Goal: Task Accomplishment & Management: Complete application form

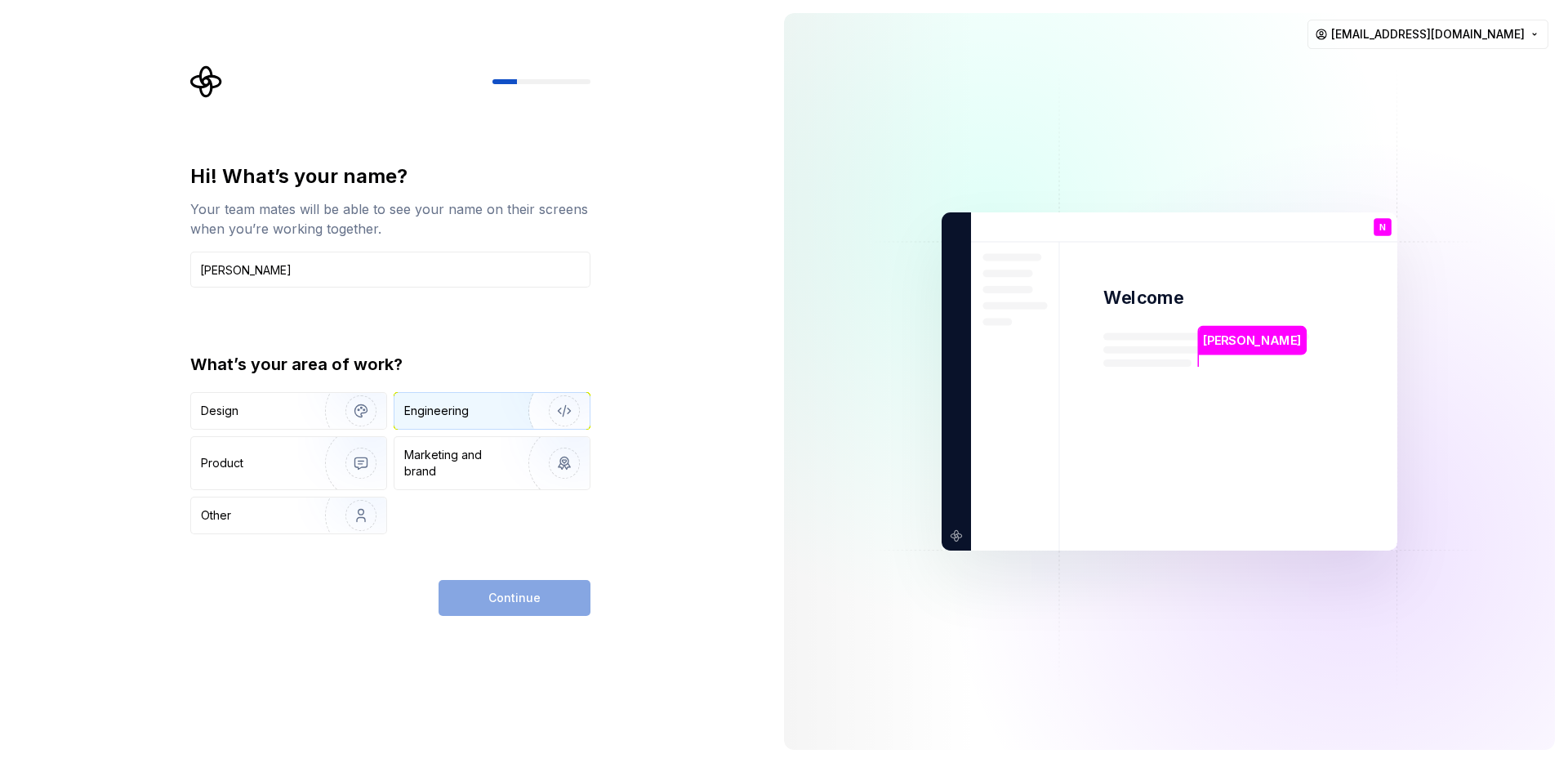
type input "Nhan"
click at [441, 416] on div "Engineering" at bounding box center [437, 411] width 64 height 17
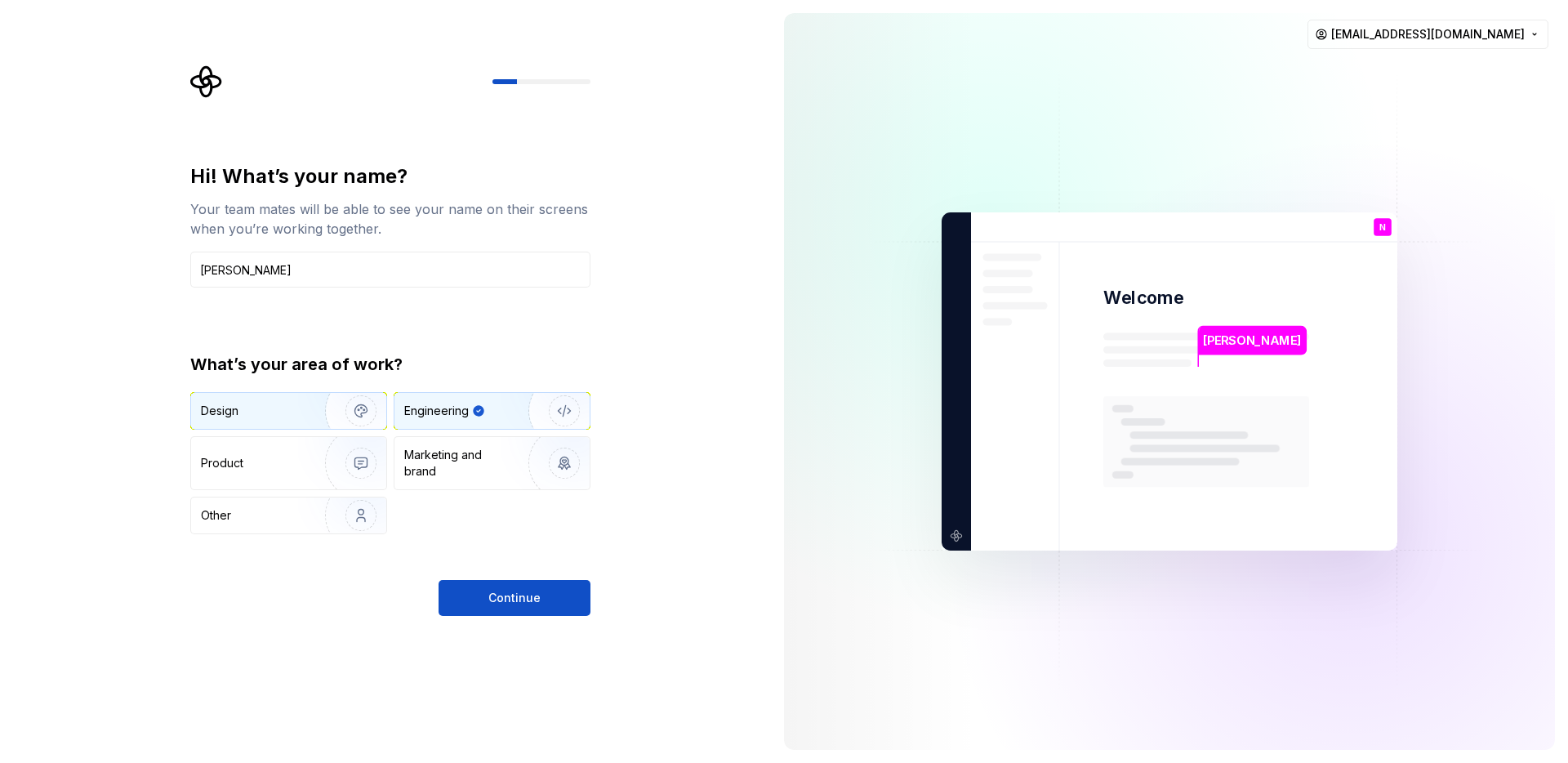
click at [281, 409] on div "Design" at bounding box center [252, 411] width 103 height 17
click at [447, 421] on div "Engineering" at bounding box center [492, 411] width 195 height 36
click at [282, 418] on div "Design" at bounding box center [252, 411] width 103 height 17
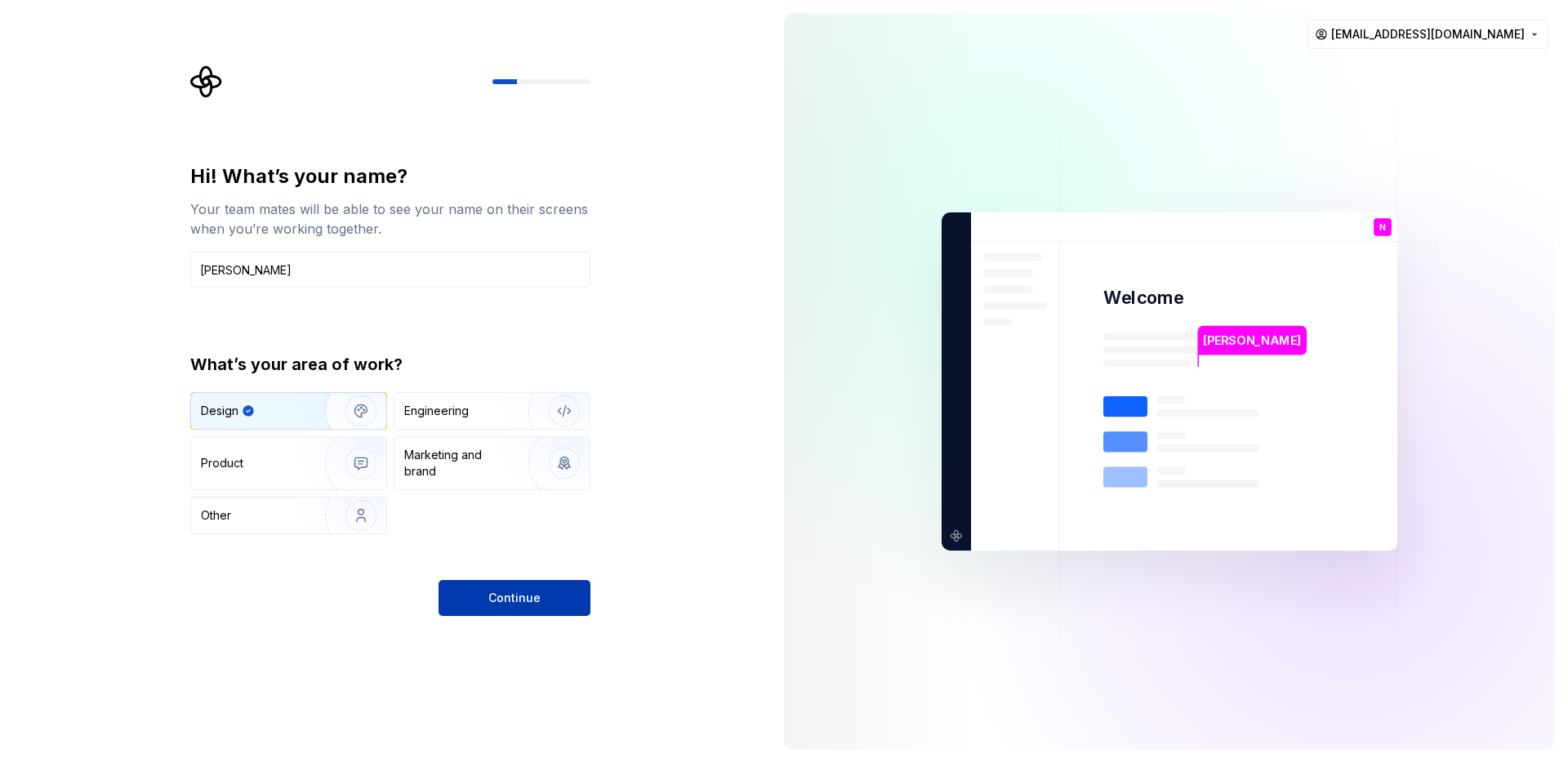
click at [484, 598] on button "Continue" at bounding box center [514, 597] width 152 height 36
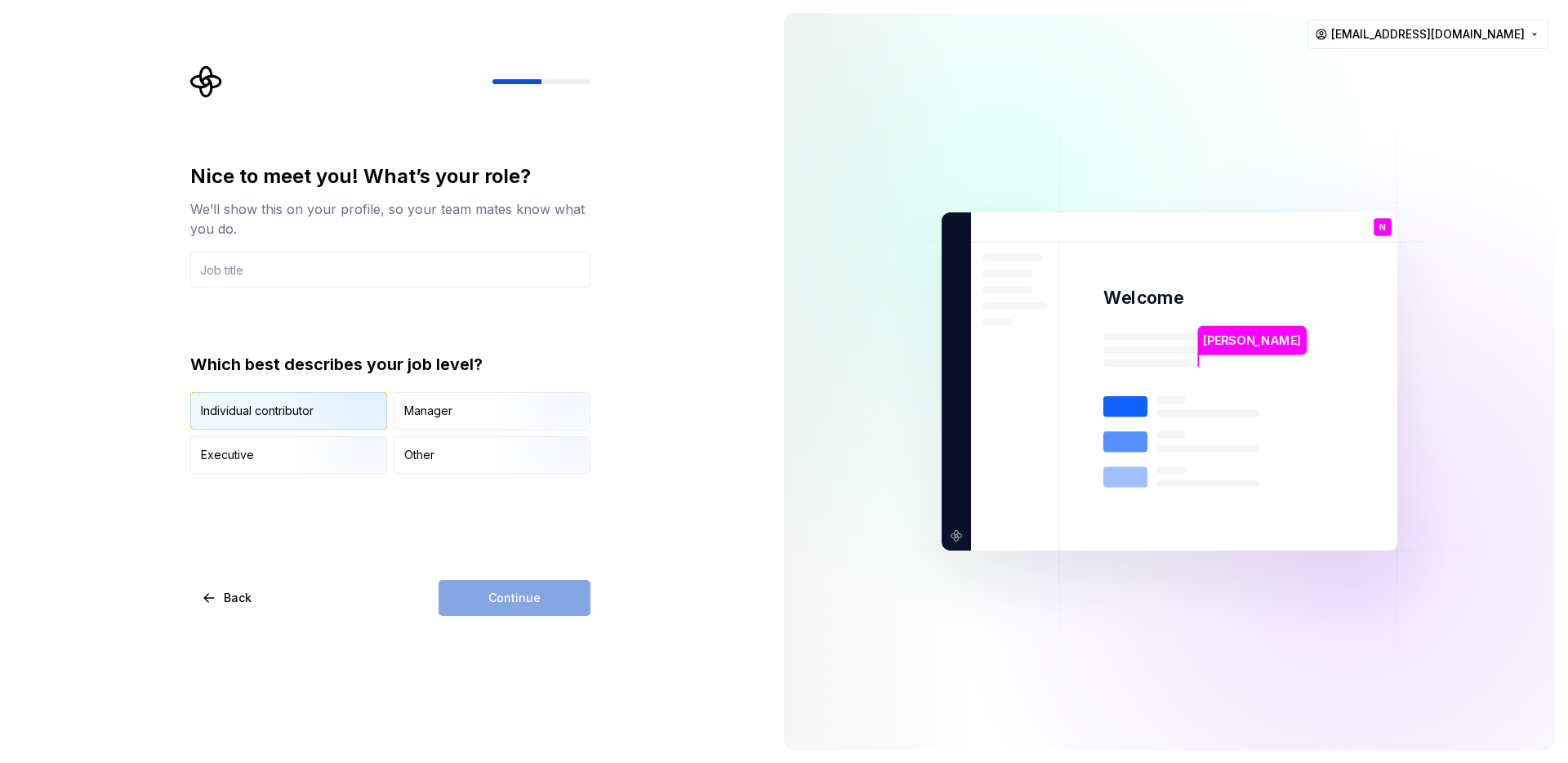
click at [310, 408] on img "button" at bounding box center [347, 432] width 105 height 110
click at [430, 409] on div "Manager" at bounding box center [428, 411] width 48 height 17
click at [316, 406] on img "button" at bounding box center [347, 432] width 105 height 110
click at [312, 257] on input "text" at bounding box center [390, 269] width 400 height 36
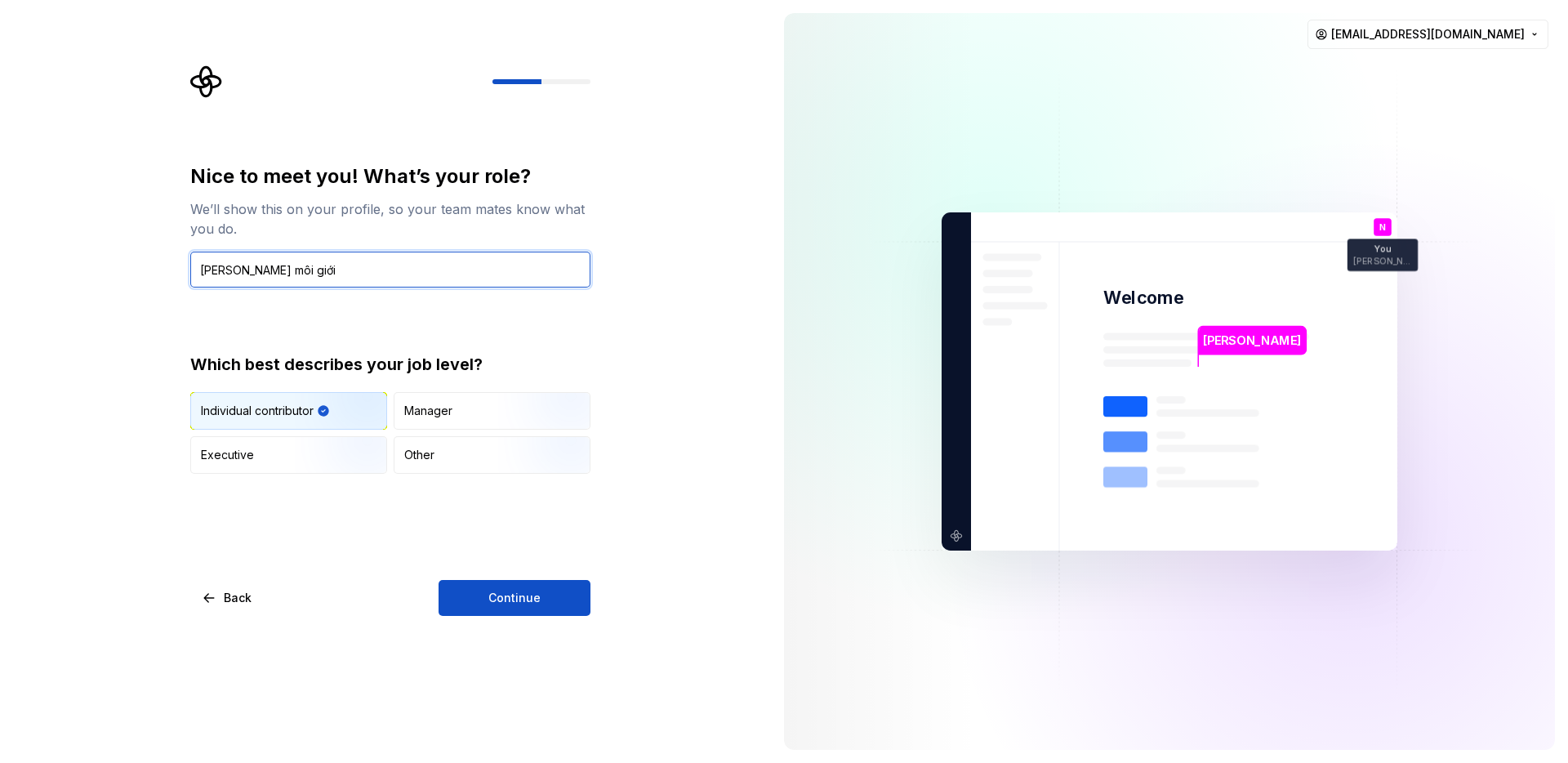
drag, startPoint x: 328, startPoint y: 269, endPoint x: 139, endPoint y: 258, distance: 189.3
click at [139, 258] on div "Nice to meet you! What’s your role? We’ll show this on your profile, so your te…" at bounding box center [385, 381] width 770 height 763
type input "A"
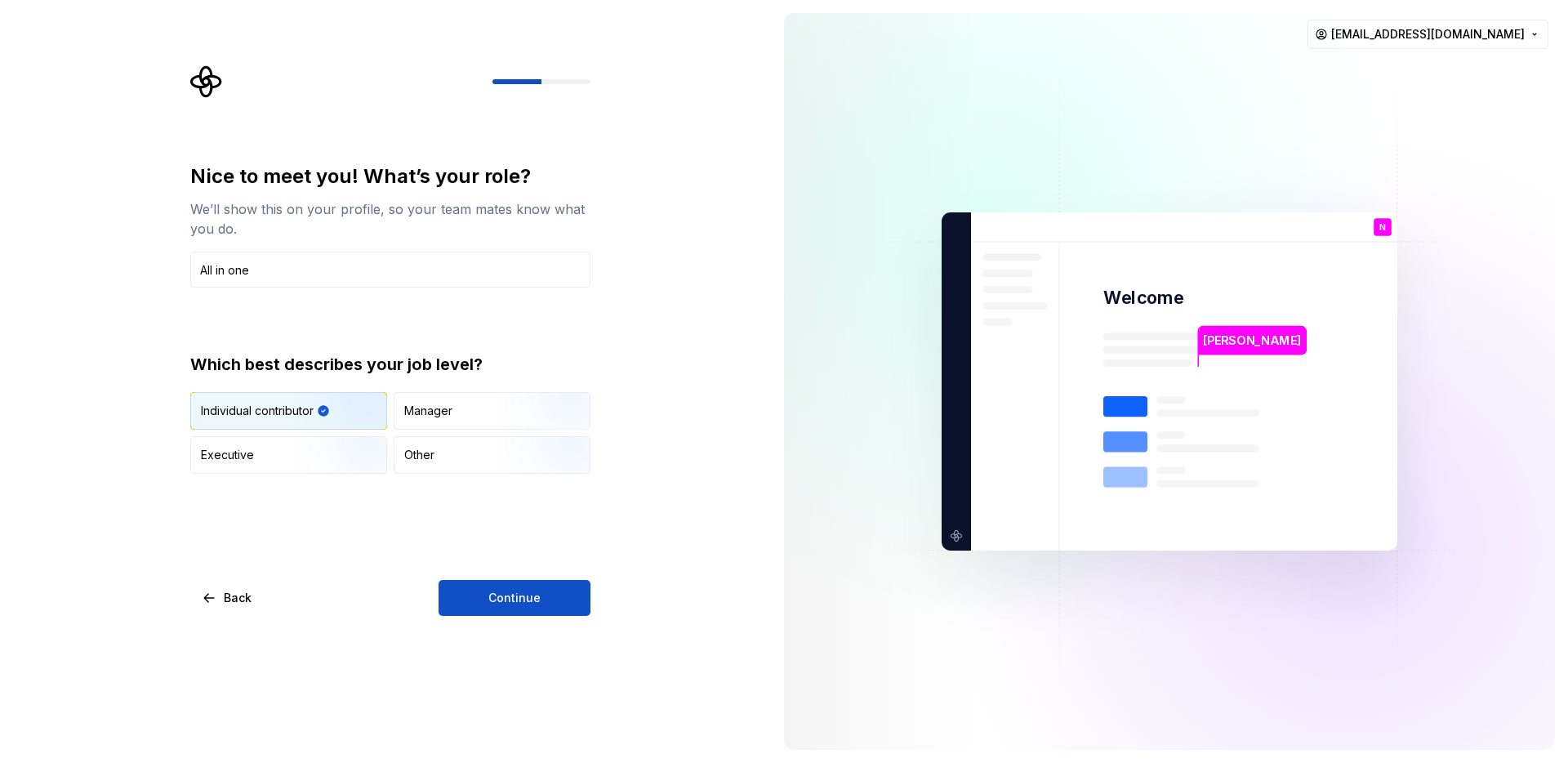
click at [89, 393] on div "Nice to meet you! What’s your role? We’ll show this on your profile, so your te…" at bounding box center [385, 381] width 770 height 763
drag, startPoint x: 268, startPoint y: 270, endPoint x: 99, endPoint y: 270, distance: 169.0
click at [100, 270] on div "Nice to meet you! What’s your role? We’ll show this on your profile, so your te…" at bounding box center [385, 381] width 770 height 763
click at [159, 551] on div "Nice to meet you! What’s your role? We’ll show this on your profile, so your te…" at bounding box center [385, 381] width 770 height 763
click at [441, 405] on div "Manager" at bounding box center [428, 411] width 48 height 17
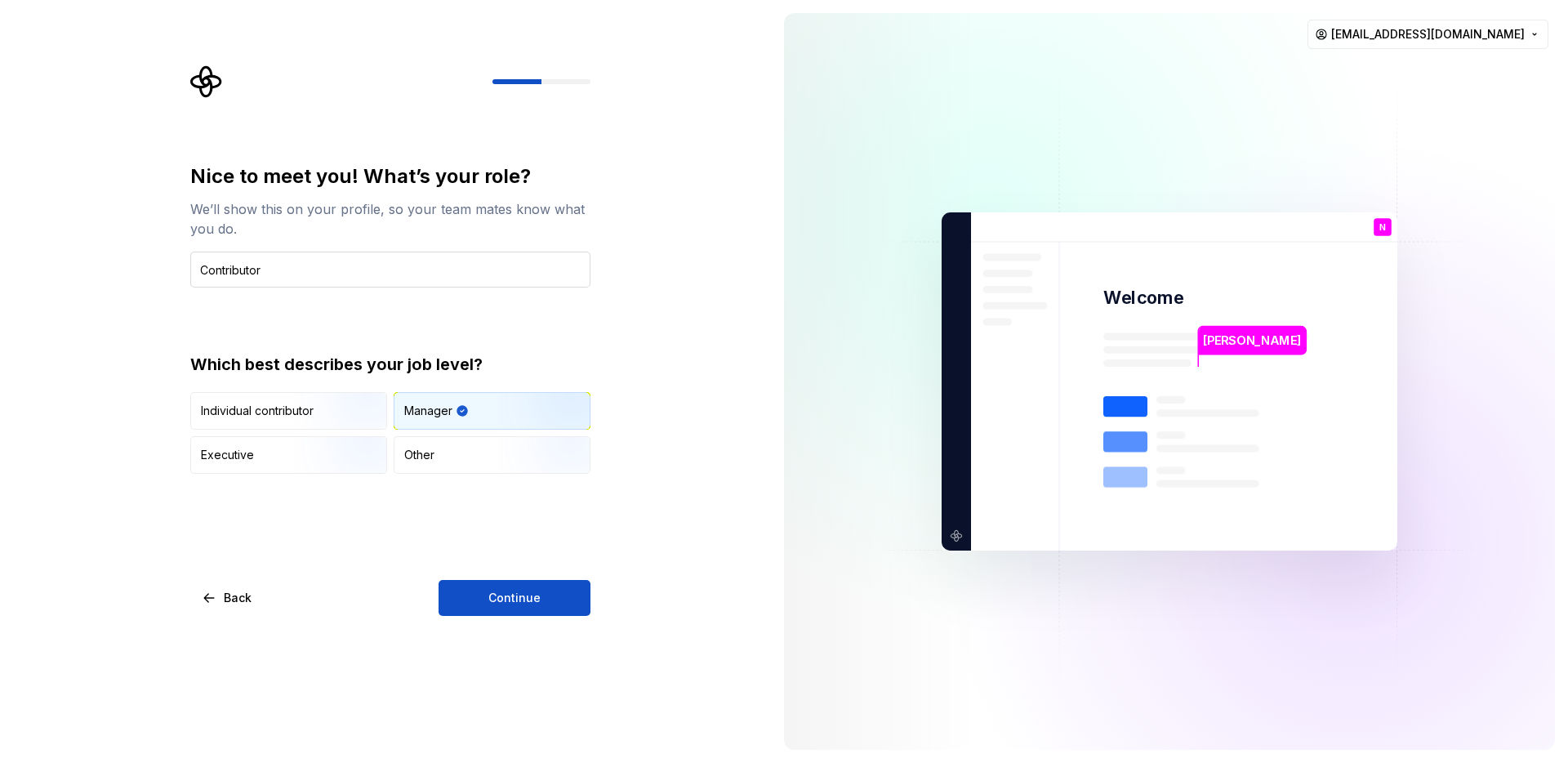
click at [237, 268] on input "Contributor" at bounding box center [390, 269] width 400 height 36
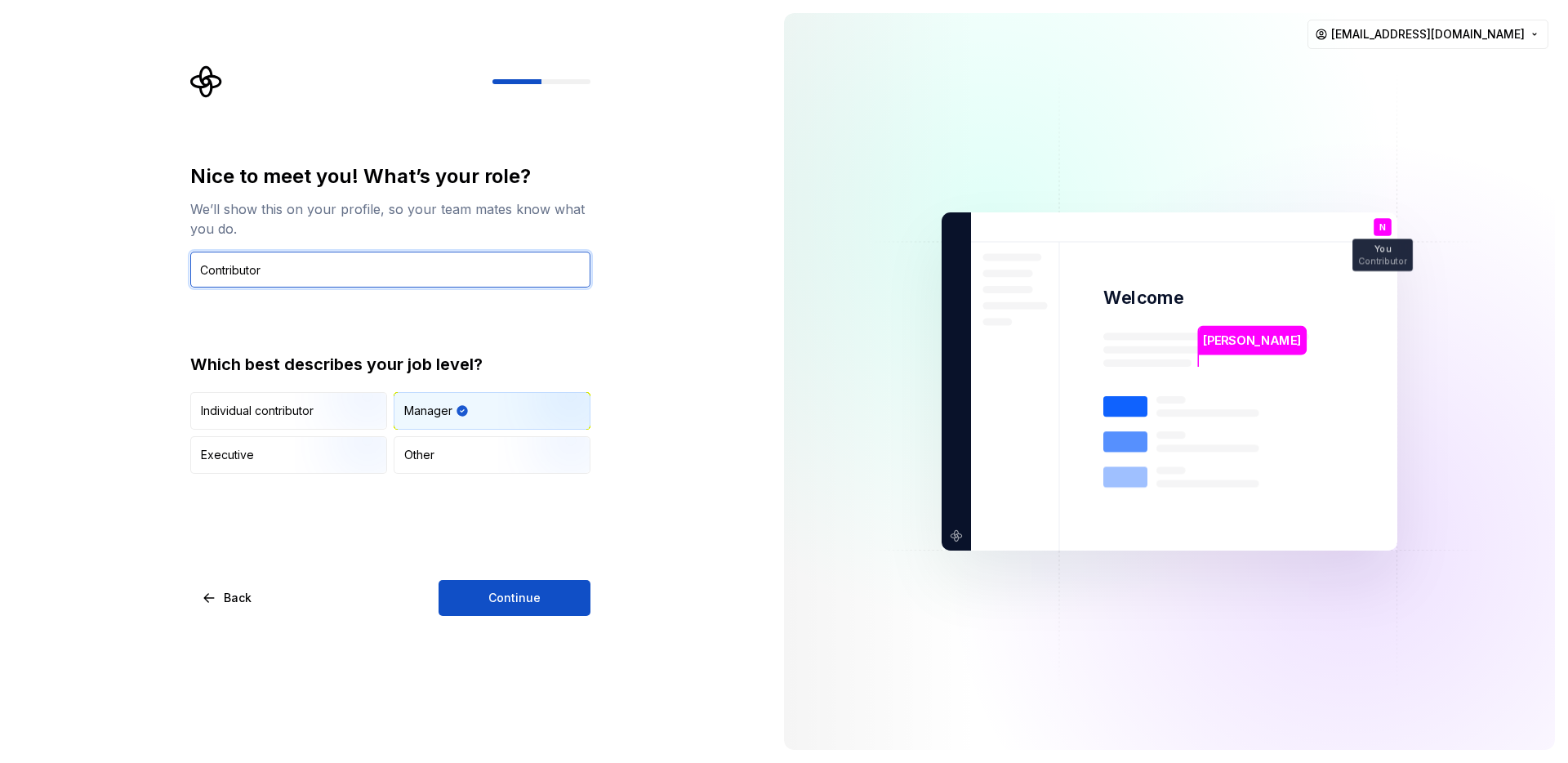
click at [237, 268] on input "Contributor" at bounding box center [390, 269] width 400 height 36
type input "Manager"
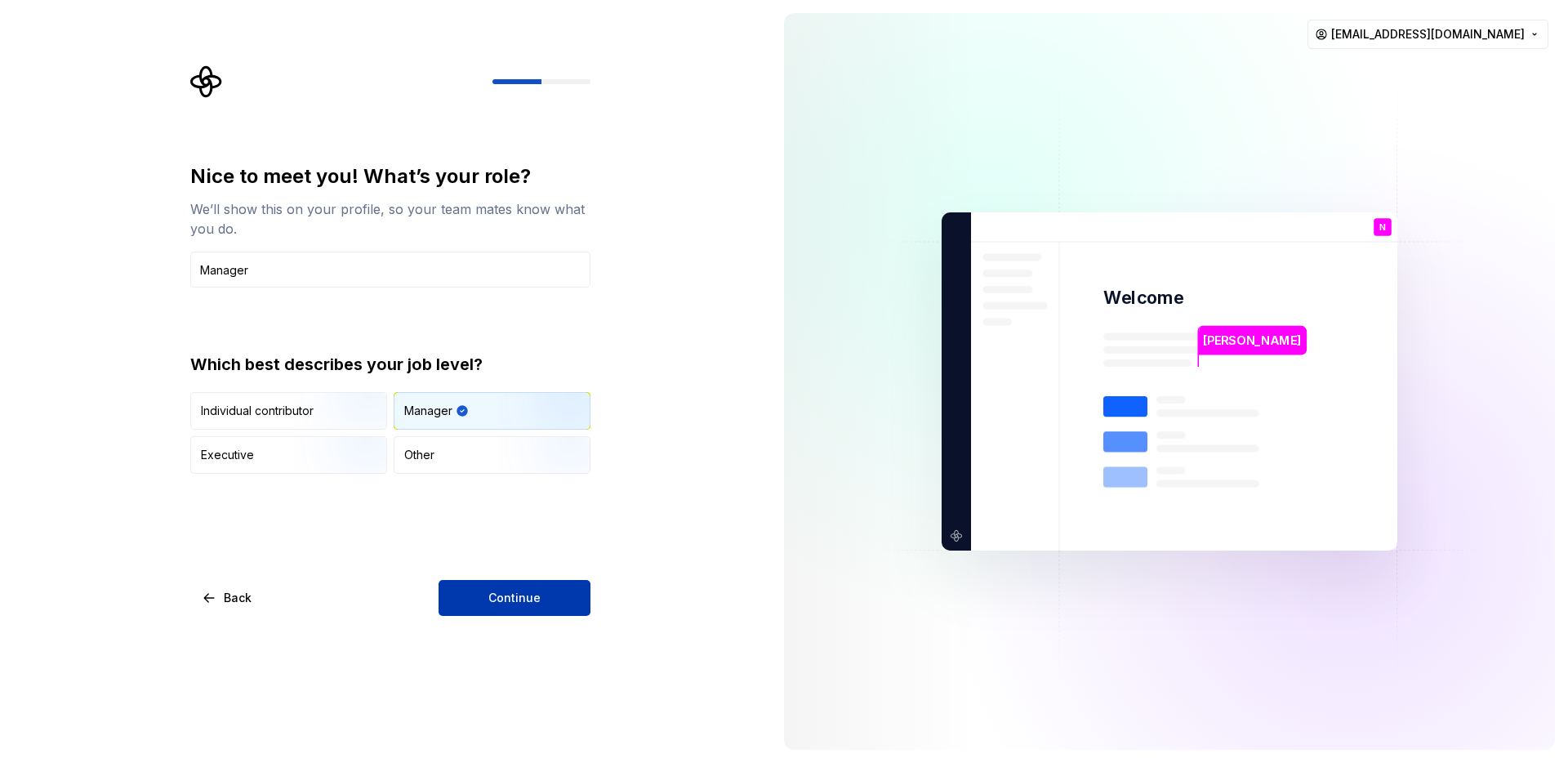
click at [533, 610] on button "Continue" at bounding box center [514, 597] width 152 height 36
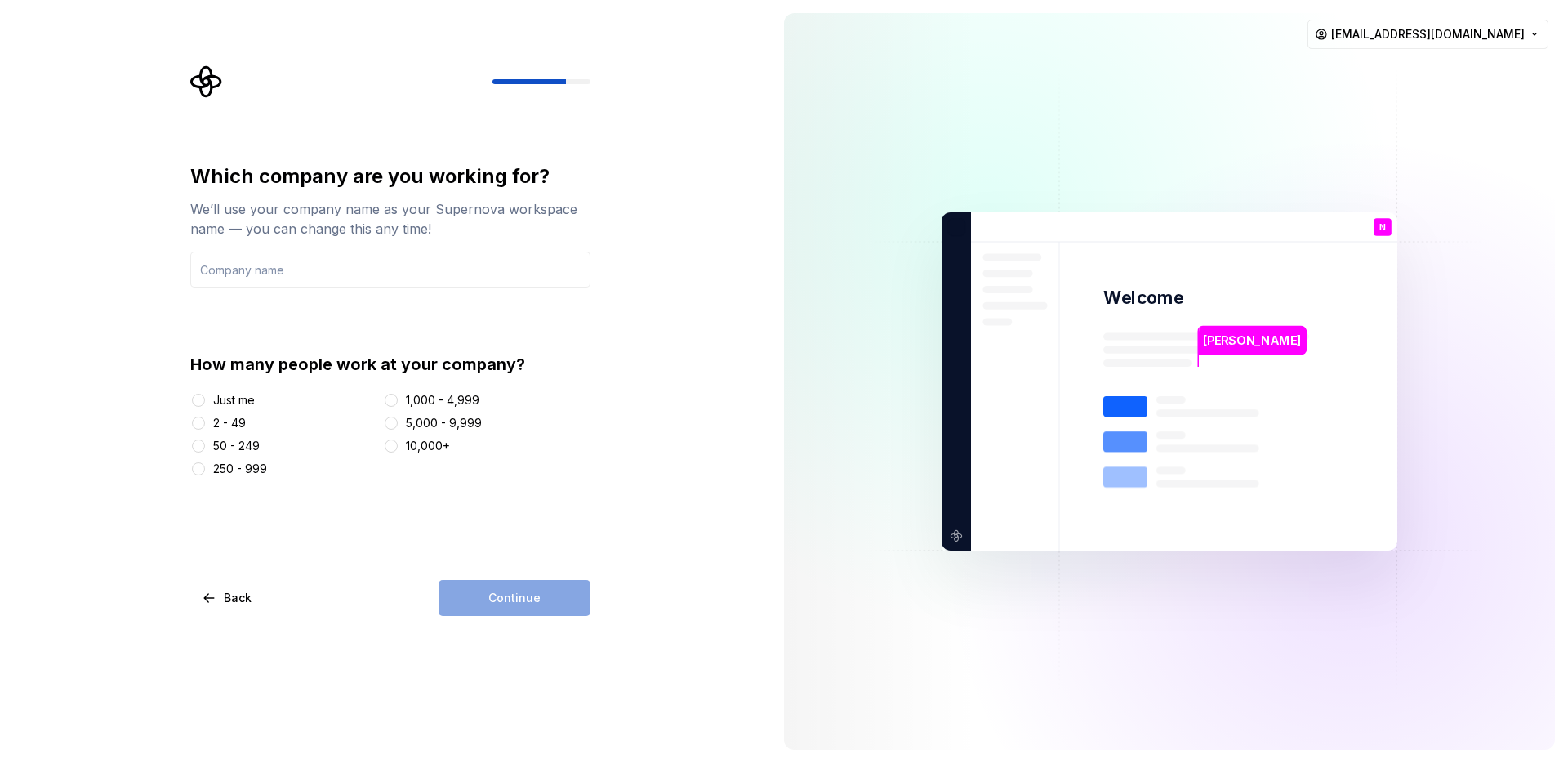
click at [227, 419] on div "2 - 49" at bounding box center [229, 423] width 32 height 17
click at [205, 419] on button "2 - 49" at bounding box center [198, 423] width 13 height 13
click at [269, 279] on input "text" at bounding box center [390, 269] width 400 height 36
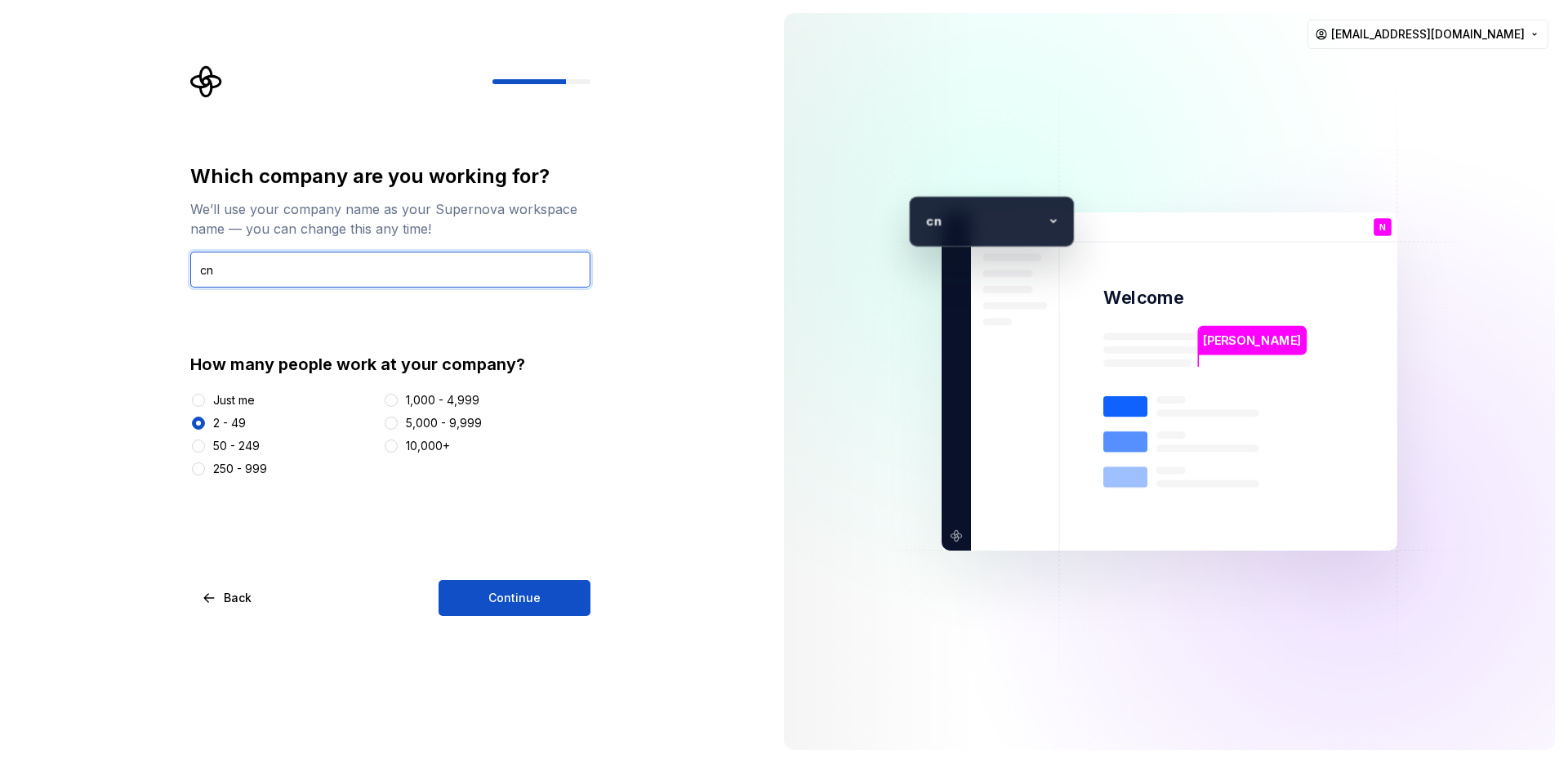
type input "c"
type input "CND"
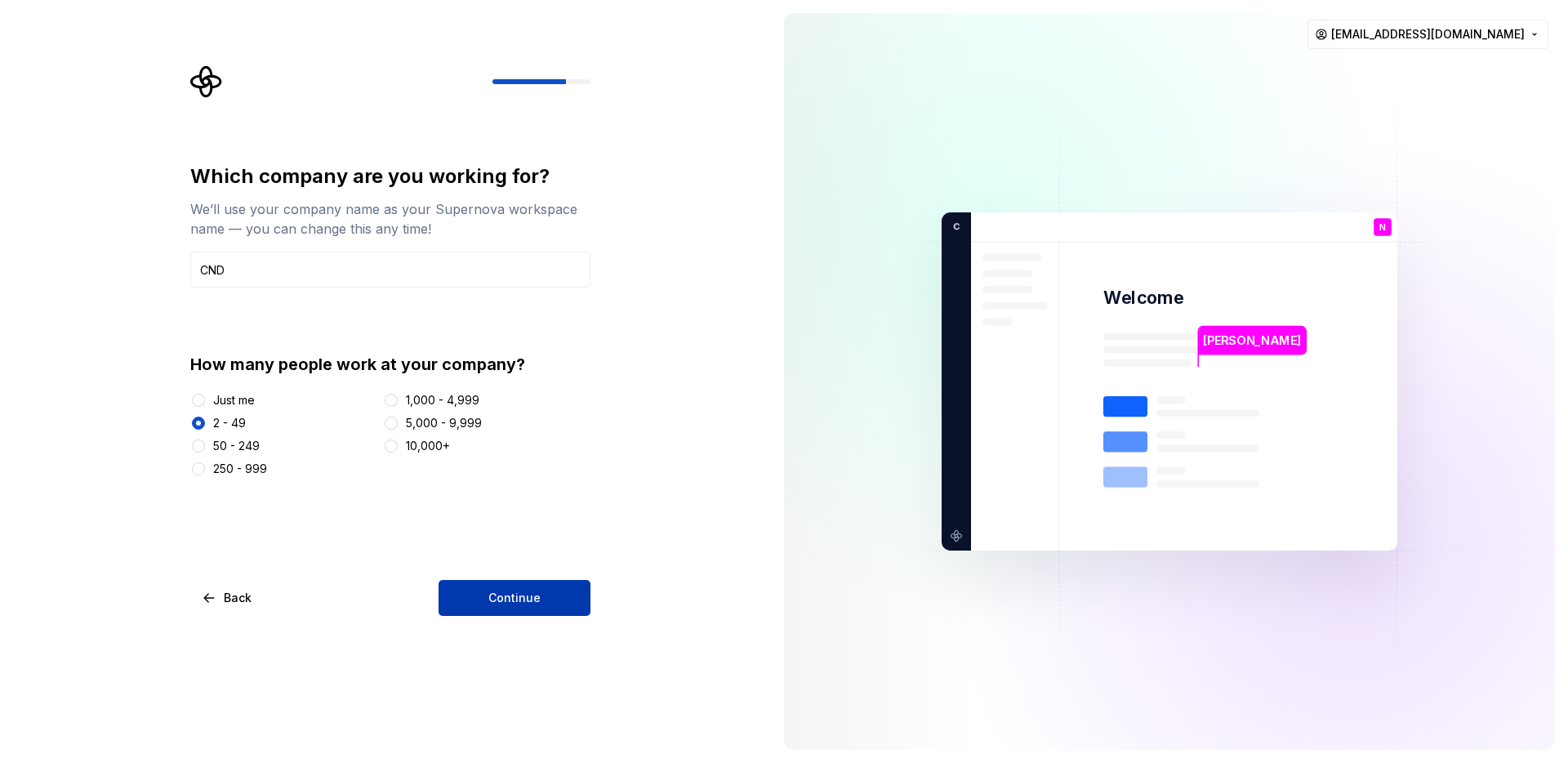
click at [525, 600] on span "Continue" at bounding box center [514, 597] width 52 height 17
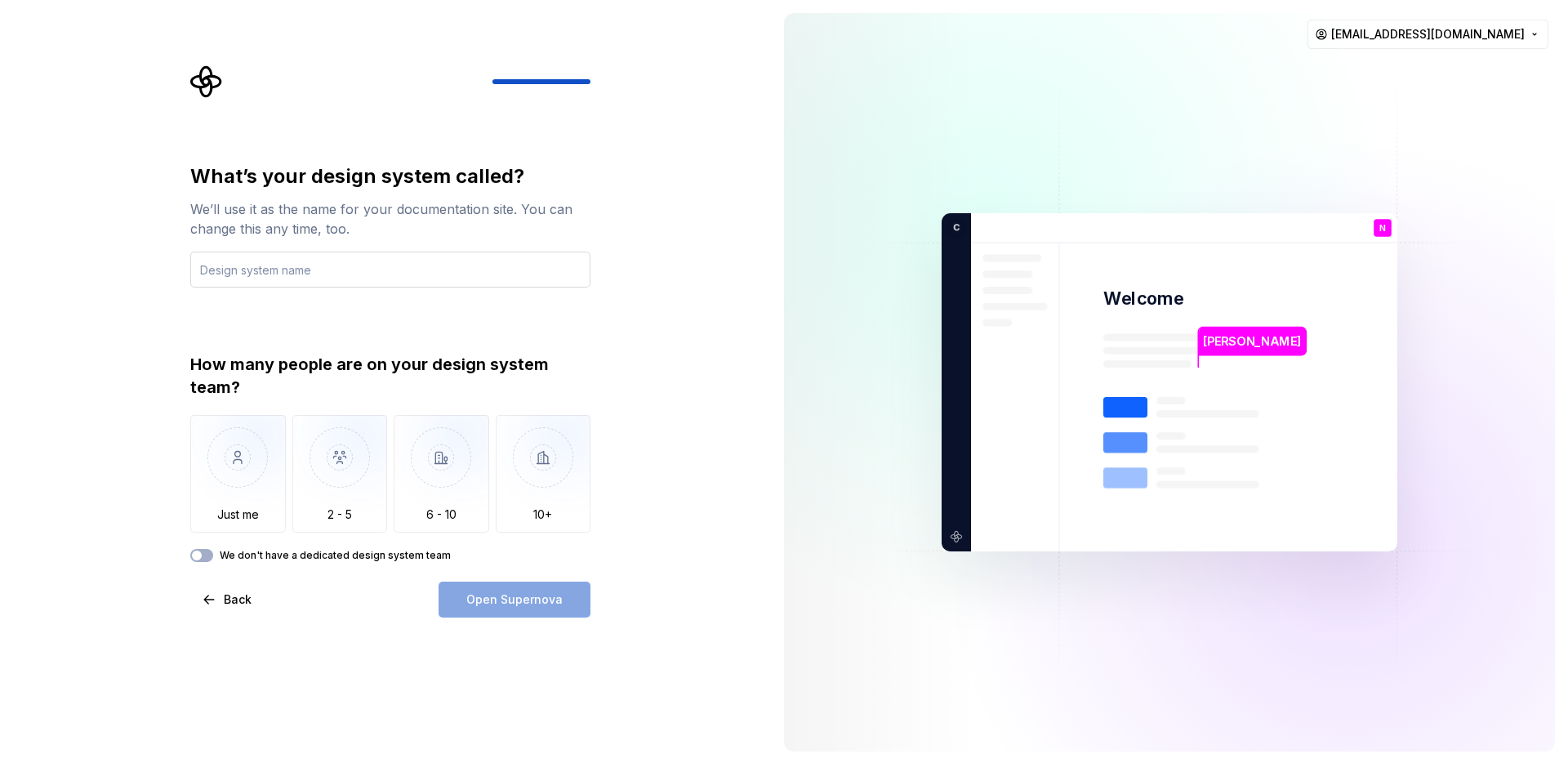
click at [363, 269] on input "text" at bounding box center [390, 269] width 400 height 36
type input "Tailwind css"
click at [132, 501] on div "What’s your design system called? We’ll use it as the name for your documentati…" at bounding box center [385, 382] width 770 height 765
click at [200, 559] on span "button" at bounding box center [196, 555] width 10 height 10
click at [536, 610] on button "Open Supernova" at bounding box center [514, 599] width 152 height 36
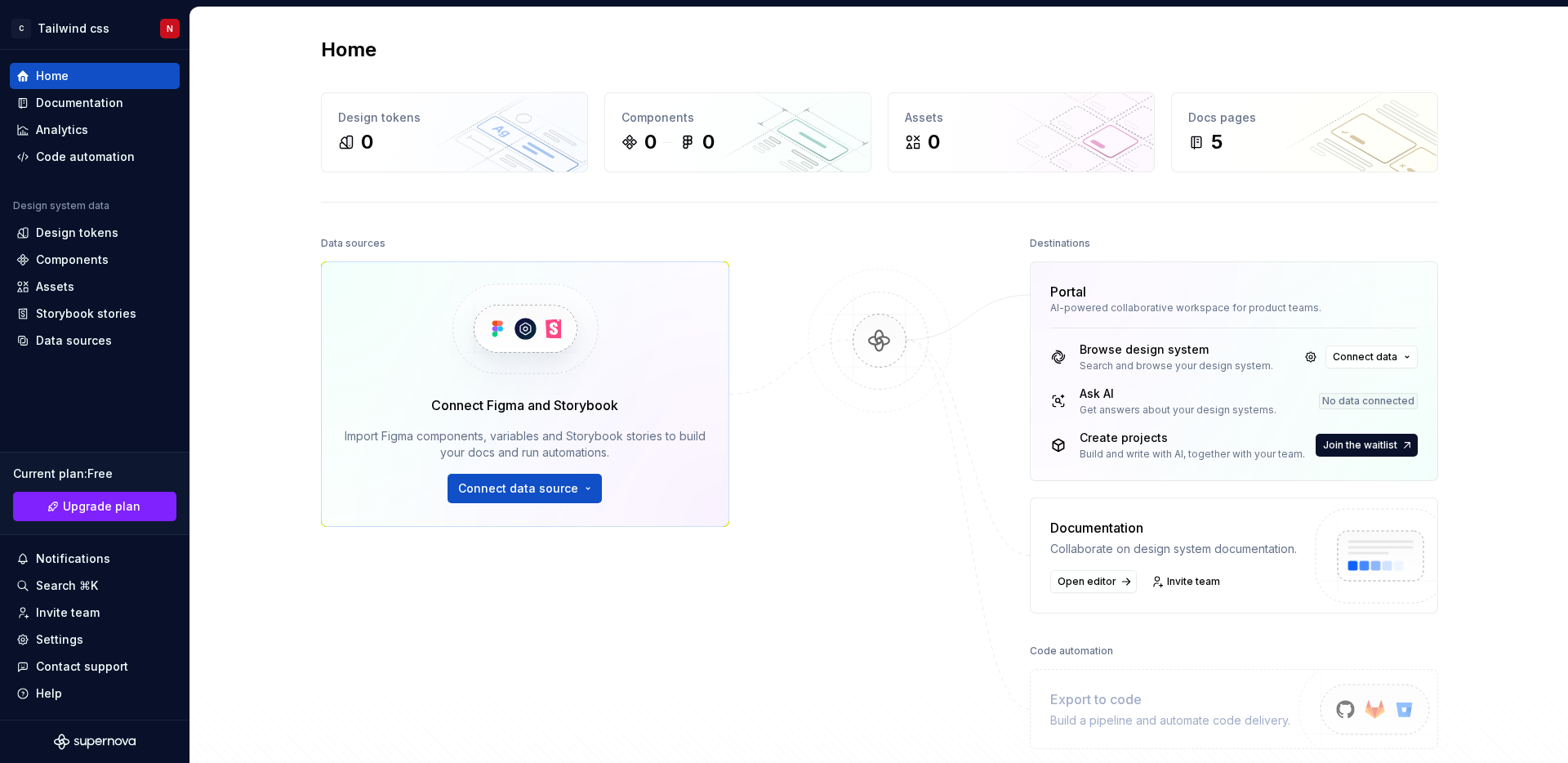
click at [753, 325] on div "Data sources Connect Figma and Storybook Import Figma components, variables and…" at bounding box center [879, 523] width 1117 height 582
click at [180, 47] on button "Collapse sidebar" at bounding box center [178, 50] width 23 height 23
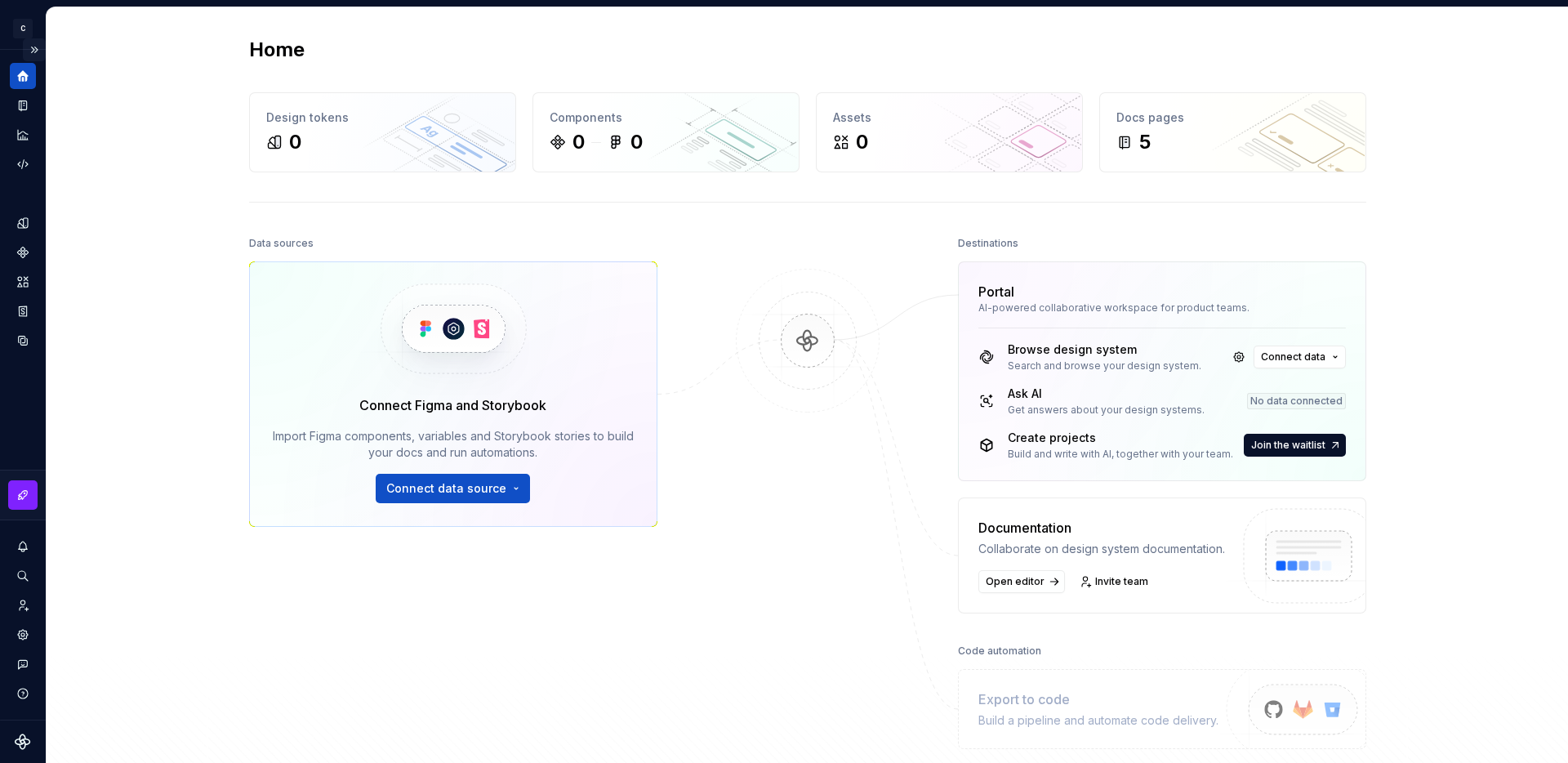
click at [36, 51] on button "Expand sidebar" at bounding box center [34, 50] width 23 height 23
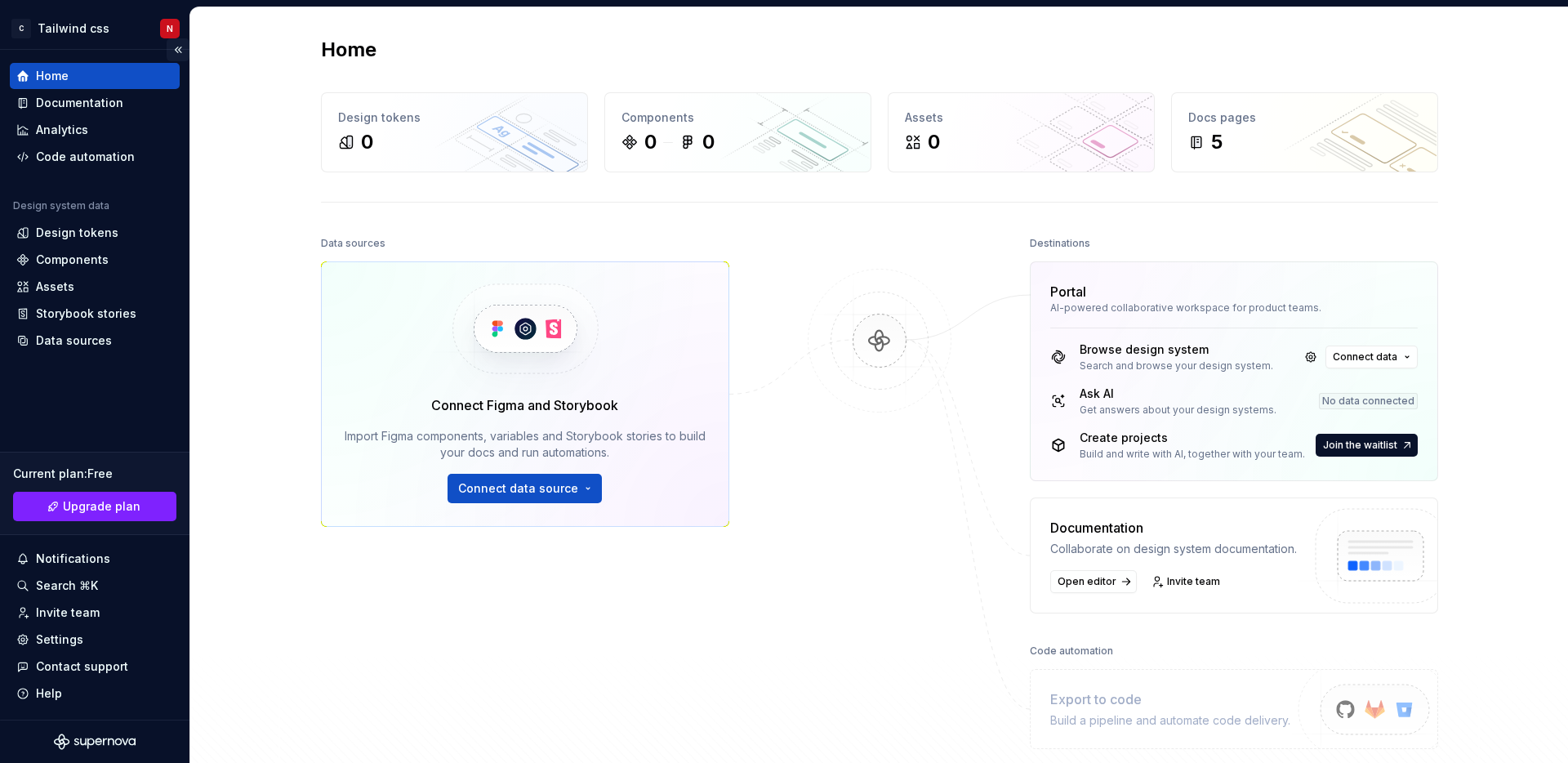
click at [180, 43] on button "Collapse sidebar" at bounding box center [178, 50] width 23 height 23
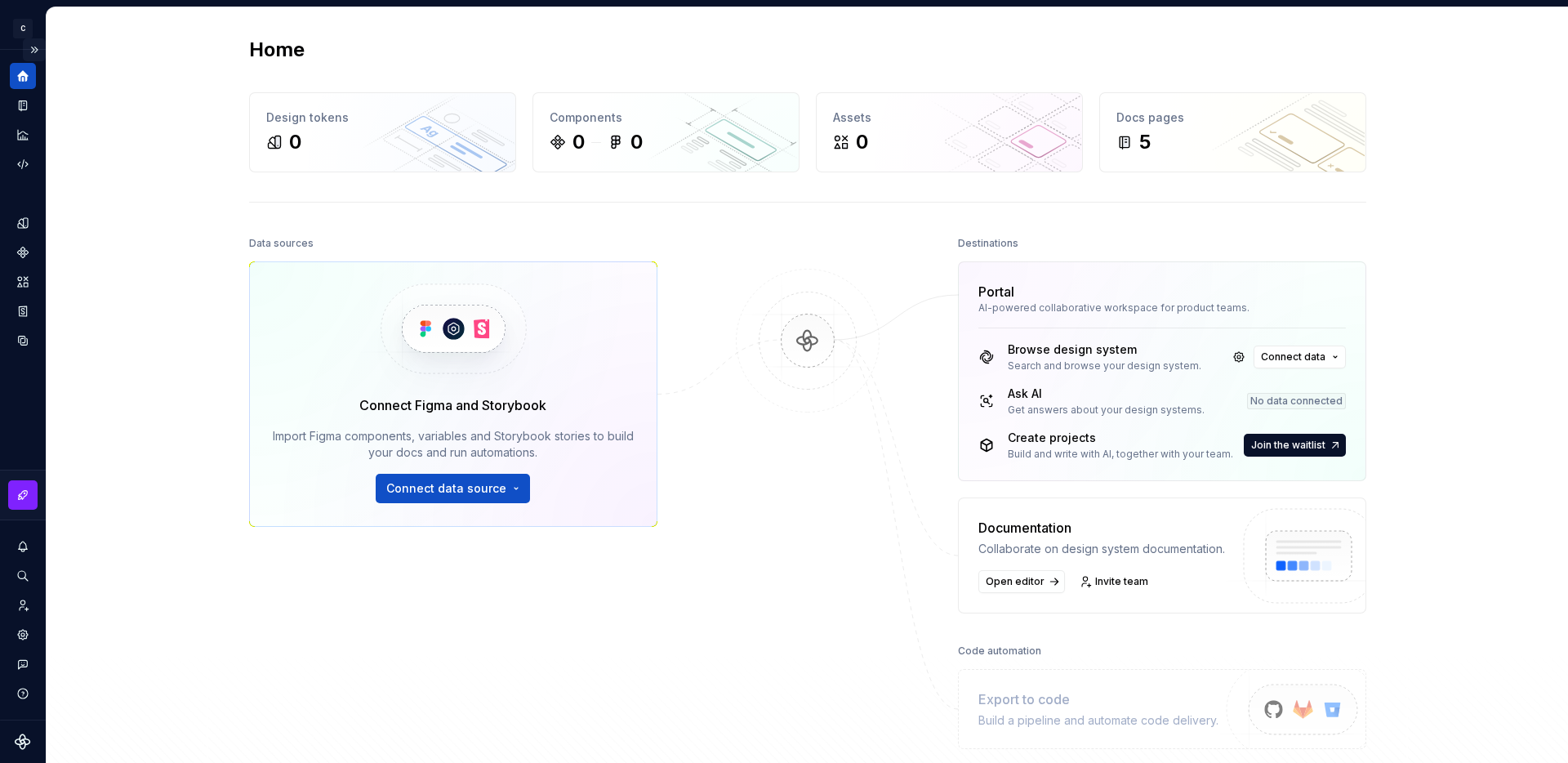
click at [32, 52] on button "Expand sidebar" at bounding box center [34, 50] width 23 height 23
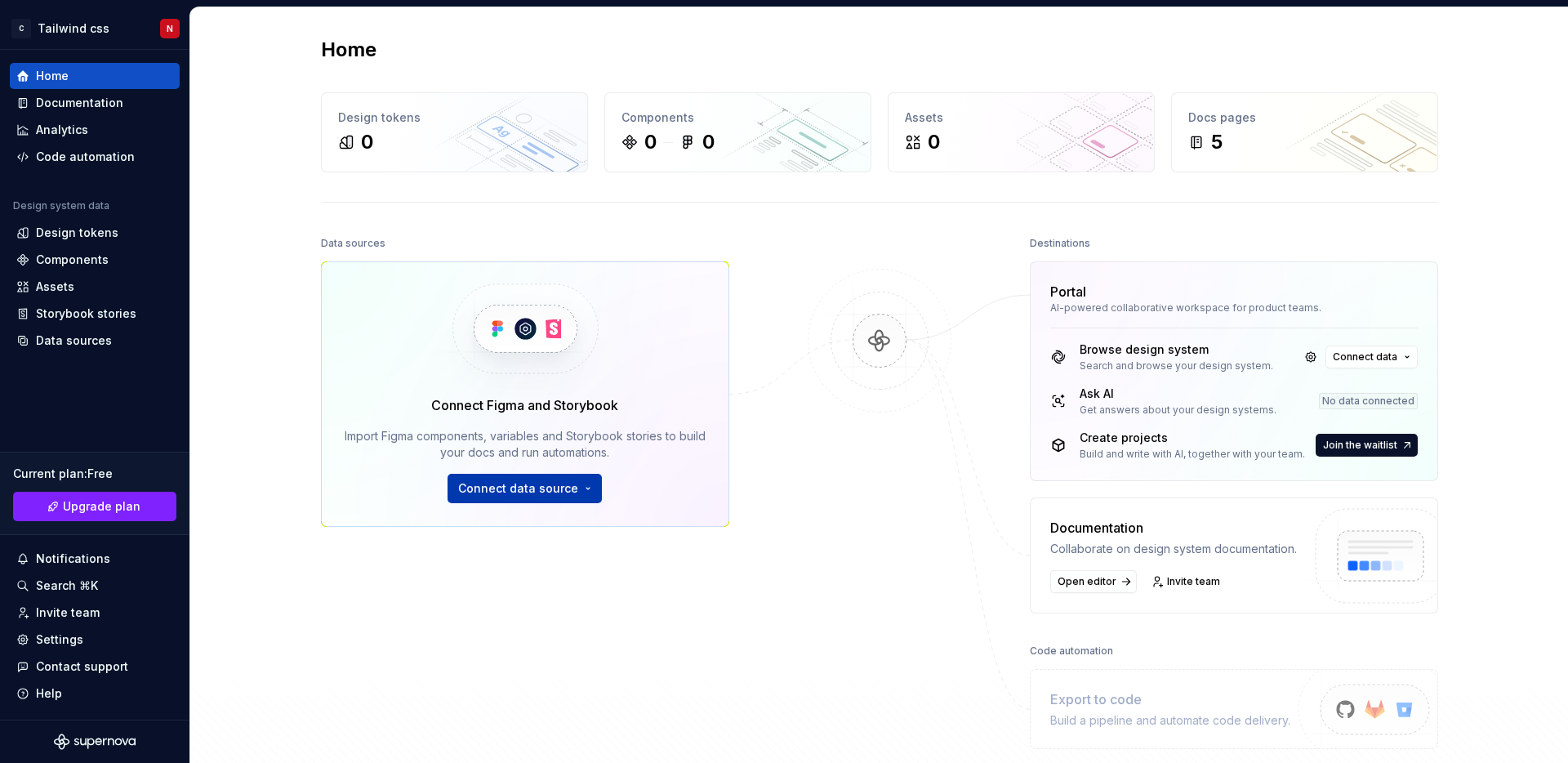
click at [548, 488] on span "Connect data source" at bounding box center [519, 488] width 120 height 17
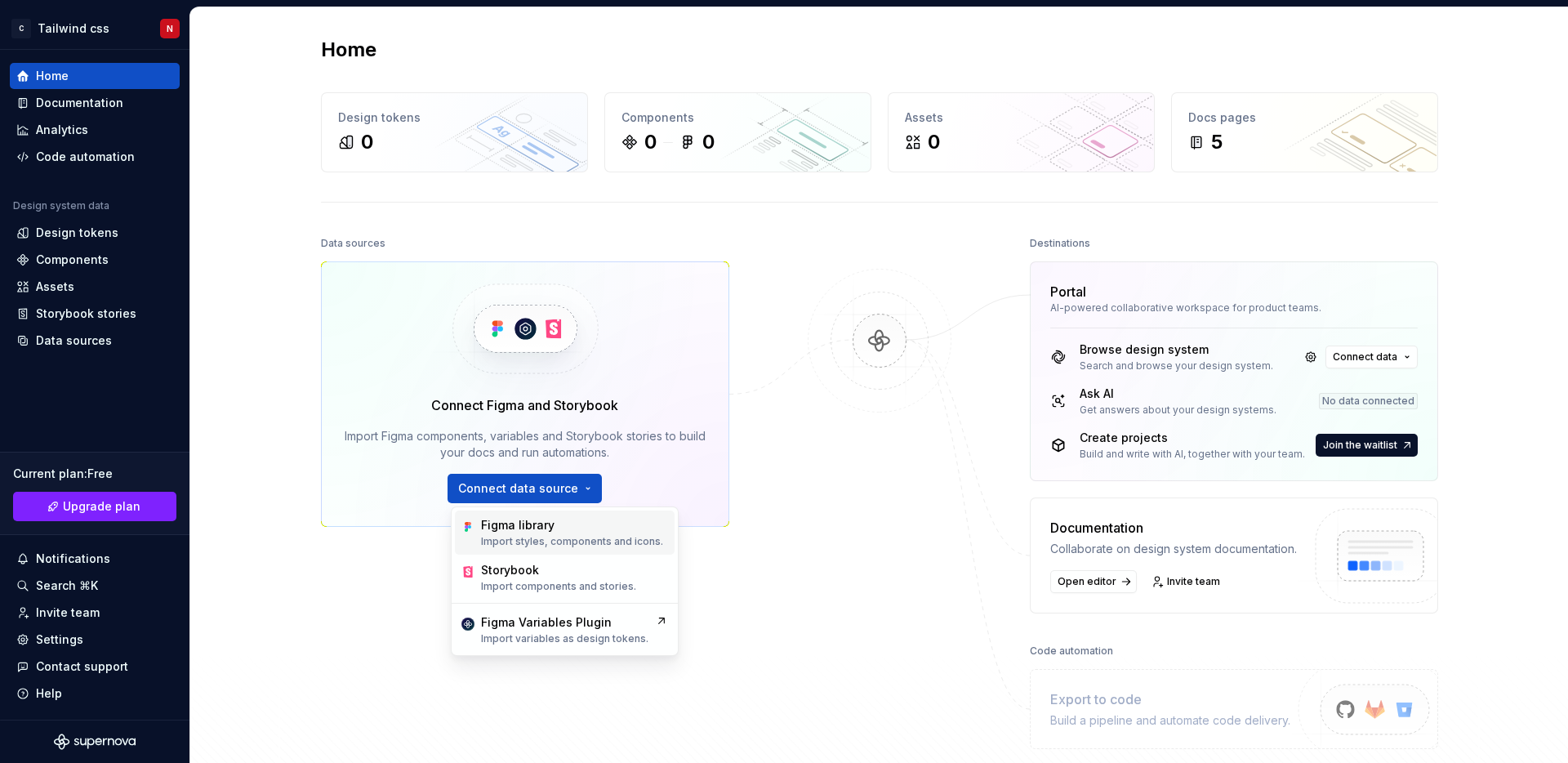
click at [513, 521] on div "Figma library" at bounding box center [518, 525] width 73 height 17
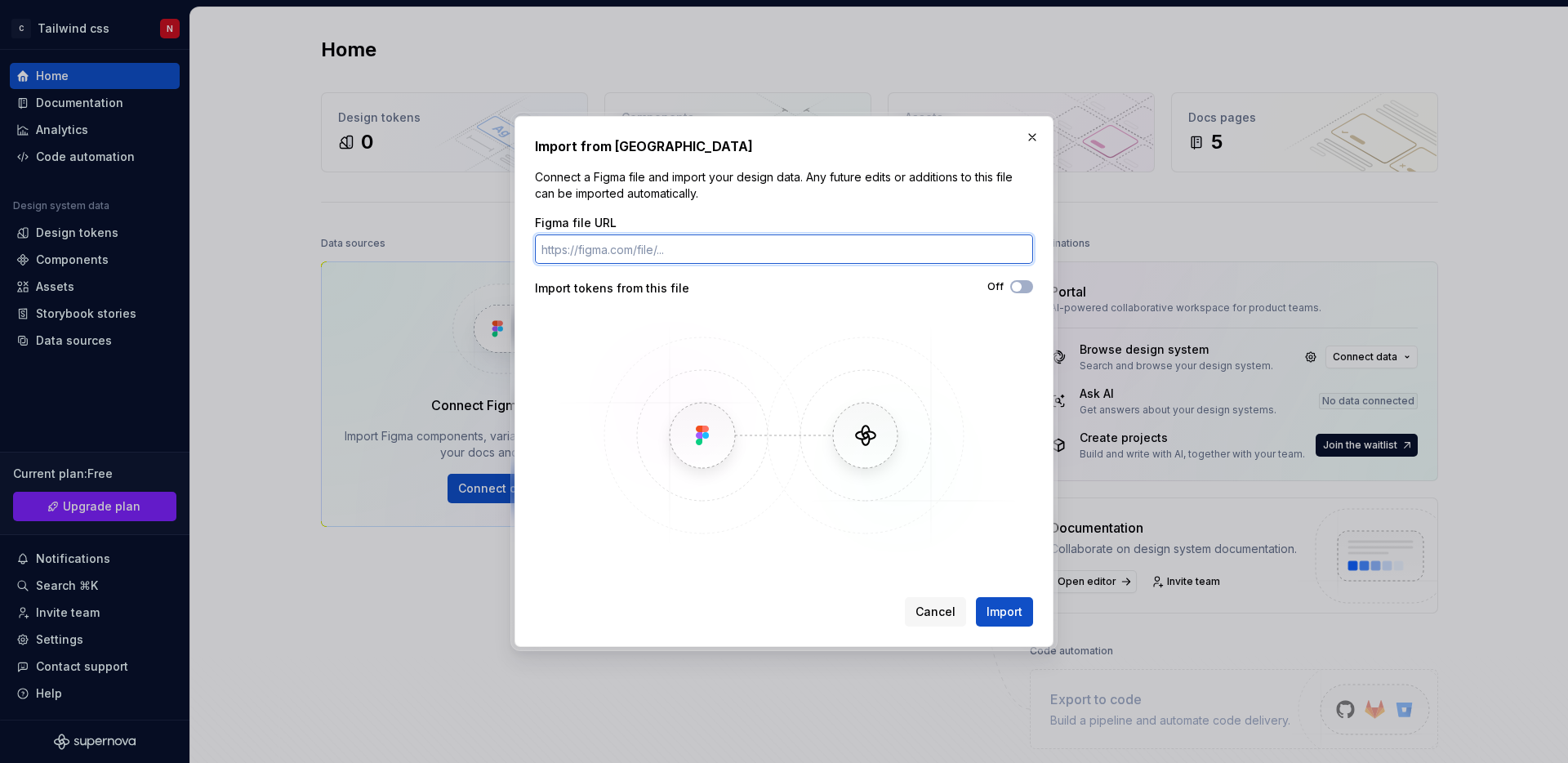
paste input "https://www.figma.com/design/ngUoLTz3Xcx3gvMU2H8iC2/CND-Blog"
type input "https://www.figma.com/design/ngUoLTz3Xcx3gvMU2H8iC2/CND-Blog"
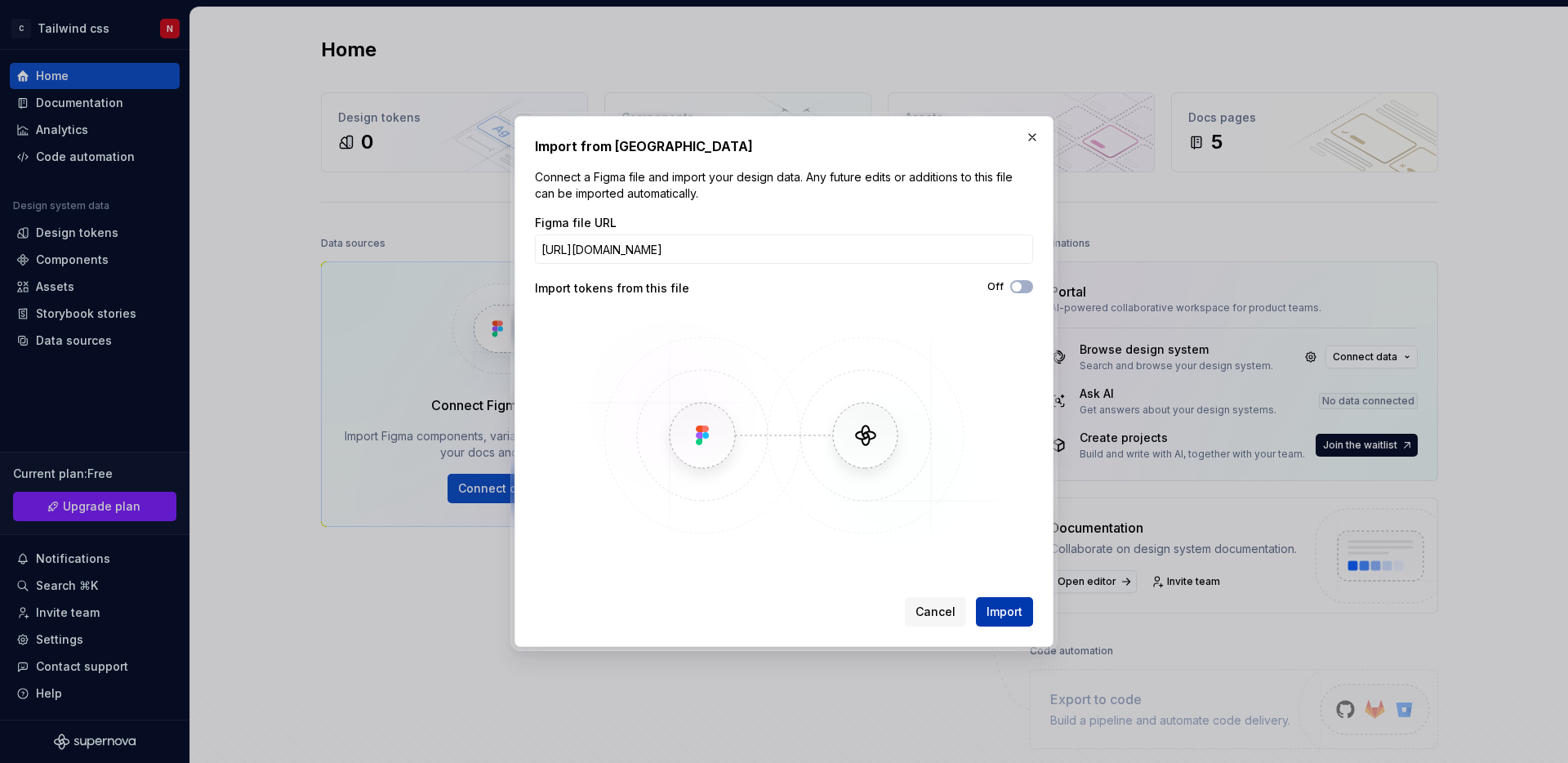
click at [1016, 614] on span "Import" at bounding box center [1004, 611] width 36 height 17
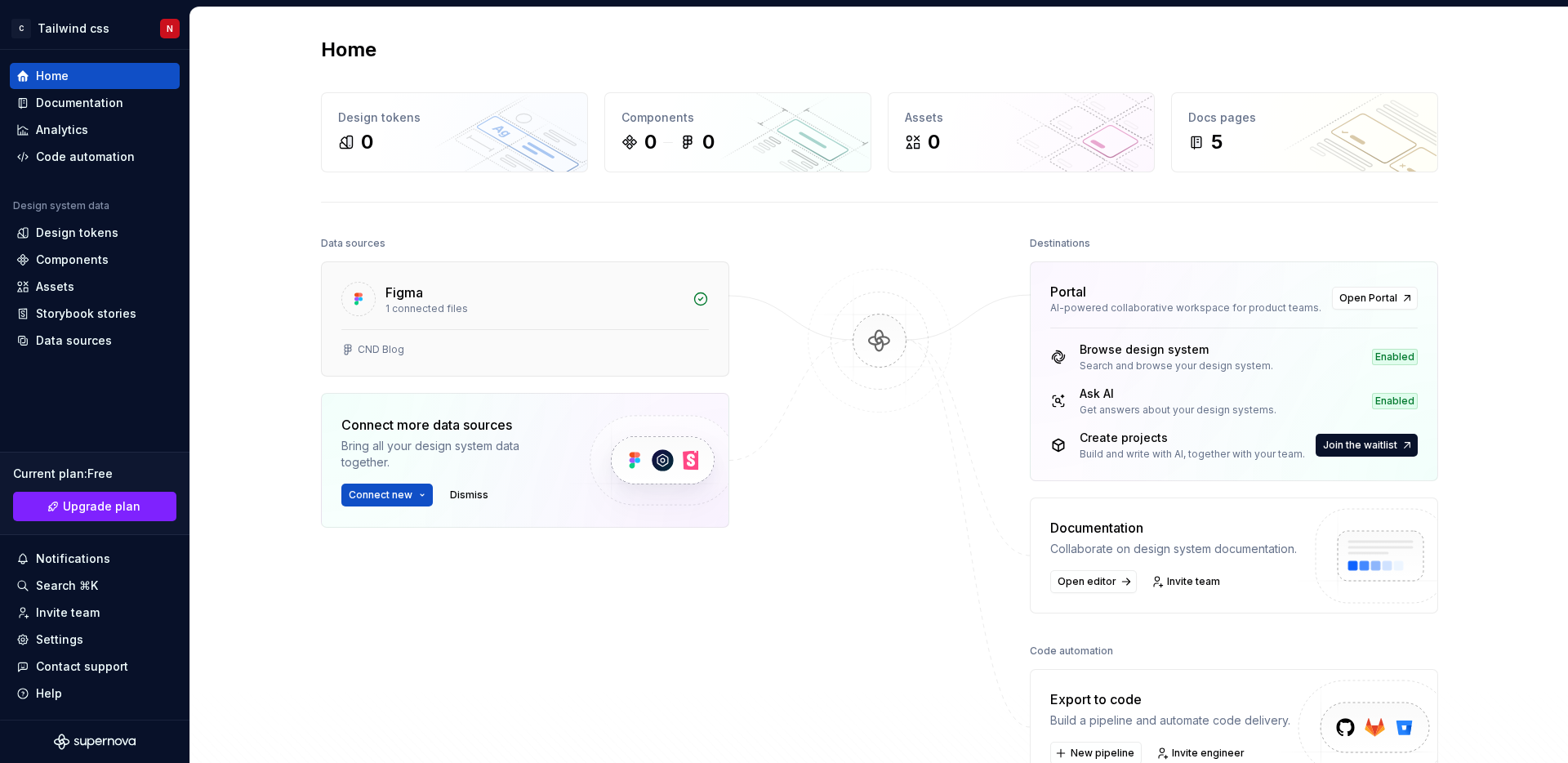
click at [365, 347] on div "CND Blog" at bounding box center [380, 350] width 46 height 13
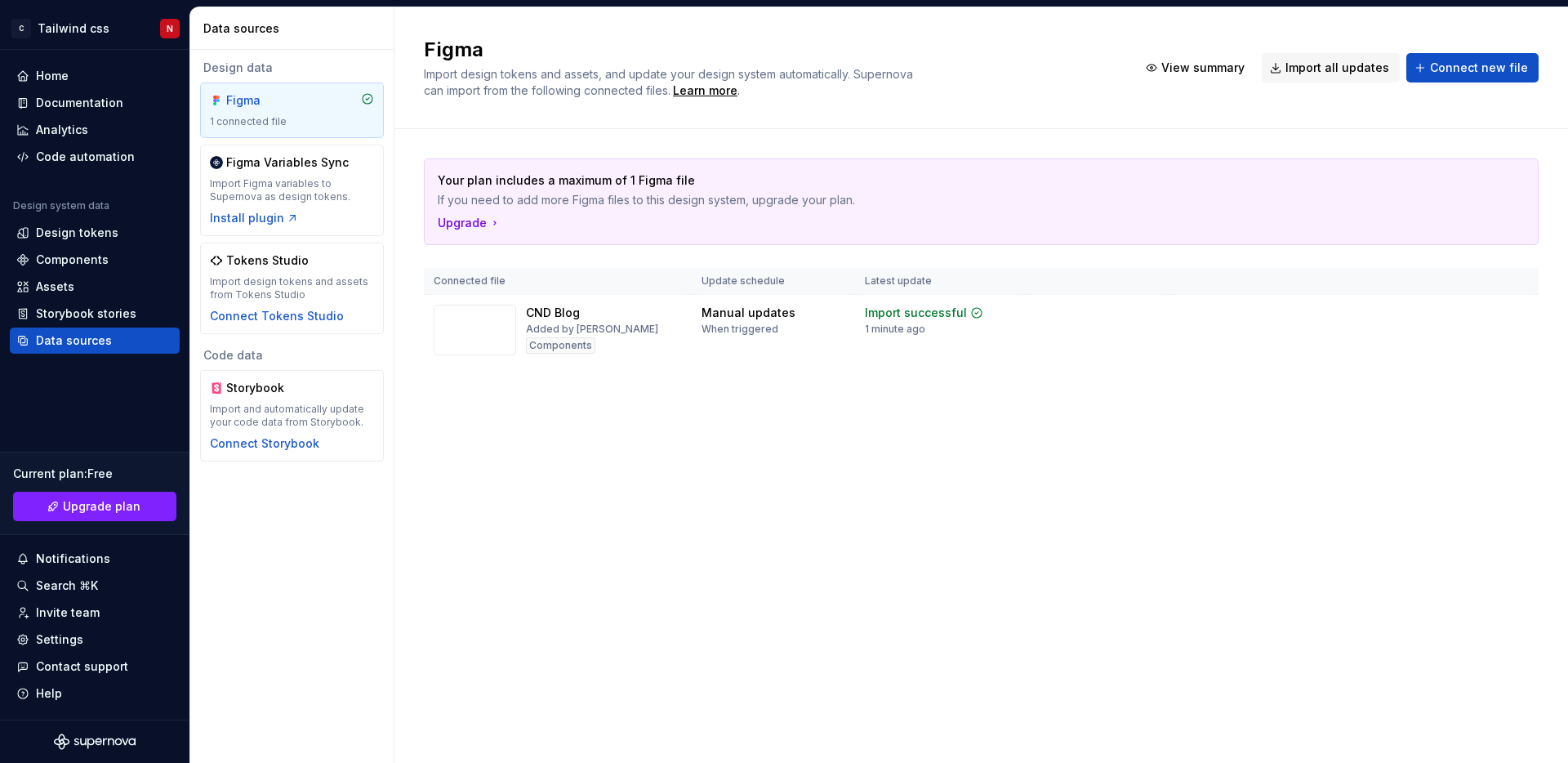
click at [672, 442] on div "Figma Import design tokens and assets, and update your design system automatica…" at bounding box center [981, 385] width 1173 height 756
click at [567, 336] on div "CND Blog Added by Nhan Components" at bounding box center [592, 330] width 132 height 51
click at [1460, 335] on div "Import updates" at bounding box center [1455, 338] width 74 height 13
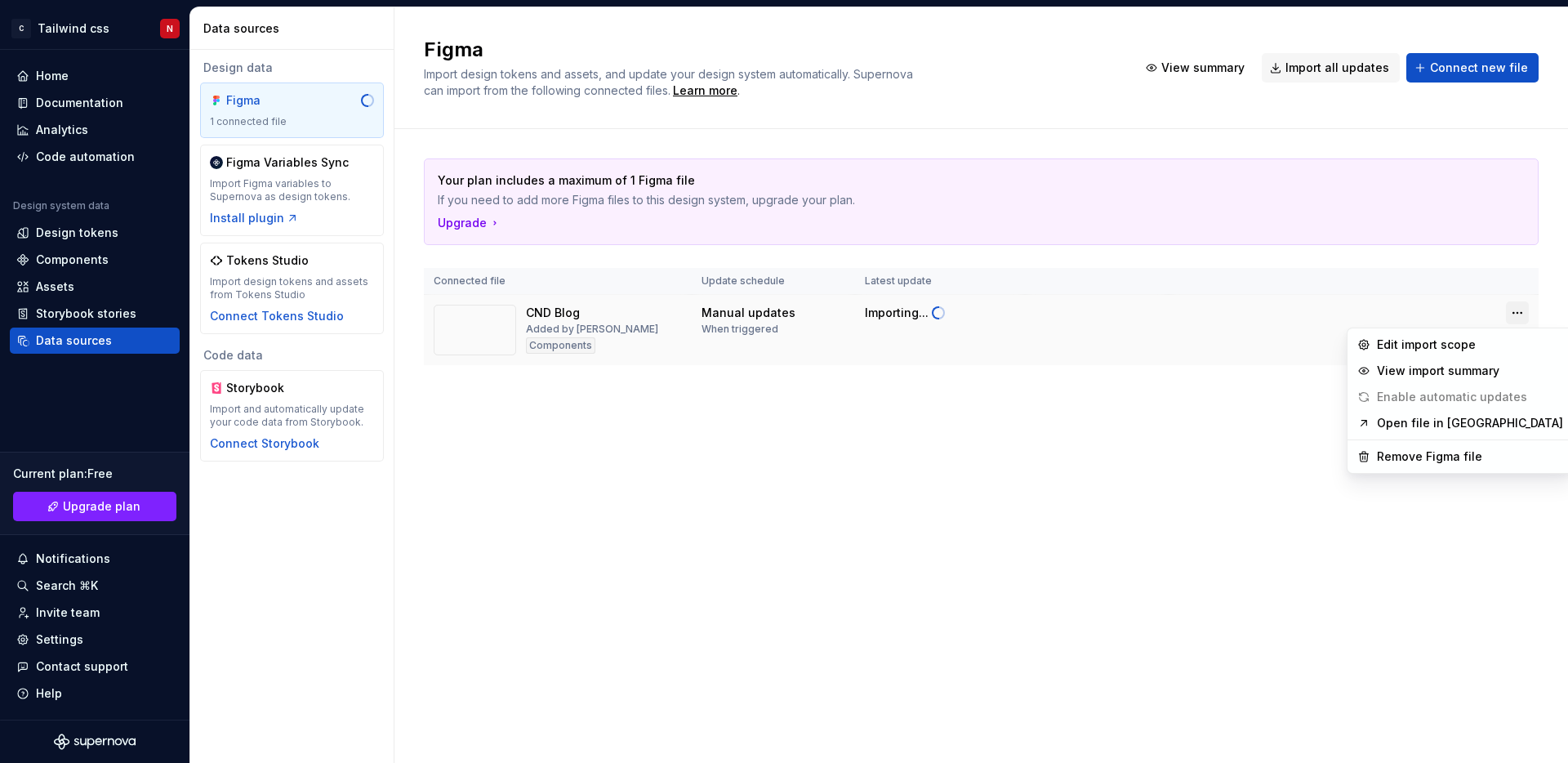
click at [1515, 303] on html "C Tailwind css N Home Documentation Analytics Code automation Design system dat…" at bounding box center [784, 381] width 1568 height 763
click at [851, 550] on html "C Tailwind css N Home Documentation Analytics Code automation Design system dat…" at bounding box center [784, 381] width 1568 height 763
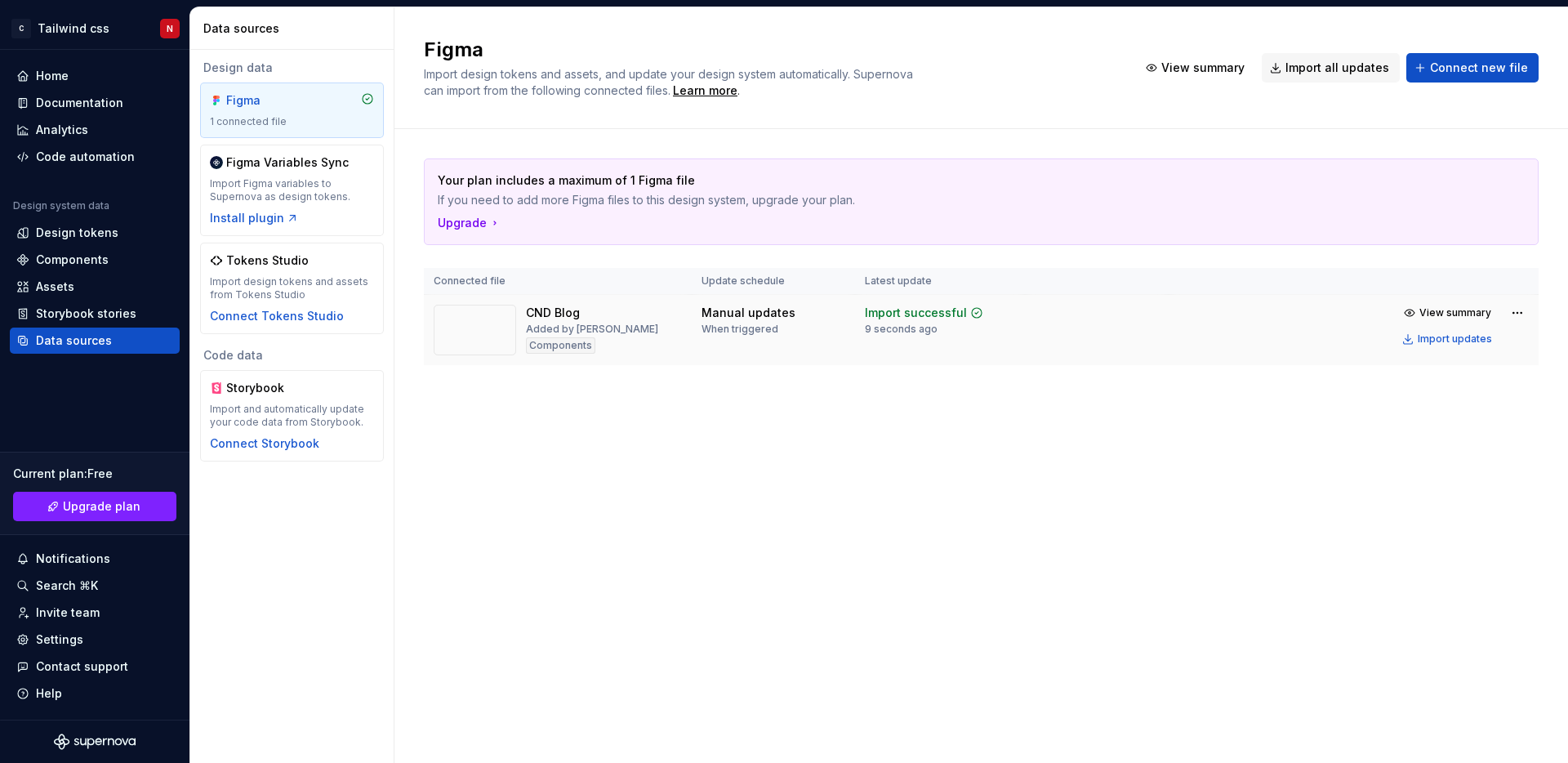
click at [472, 321] on img at bounding box center [475, 330] width 83 height 51
click at [104, 235] on div "Design tokens" at bounding box center [77, 233] width 83 height 17
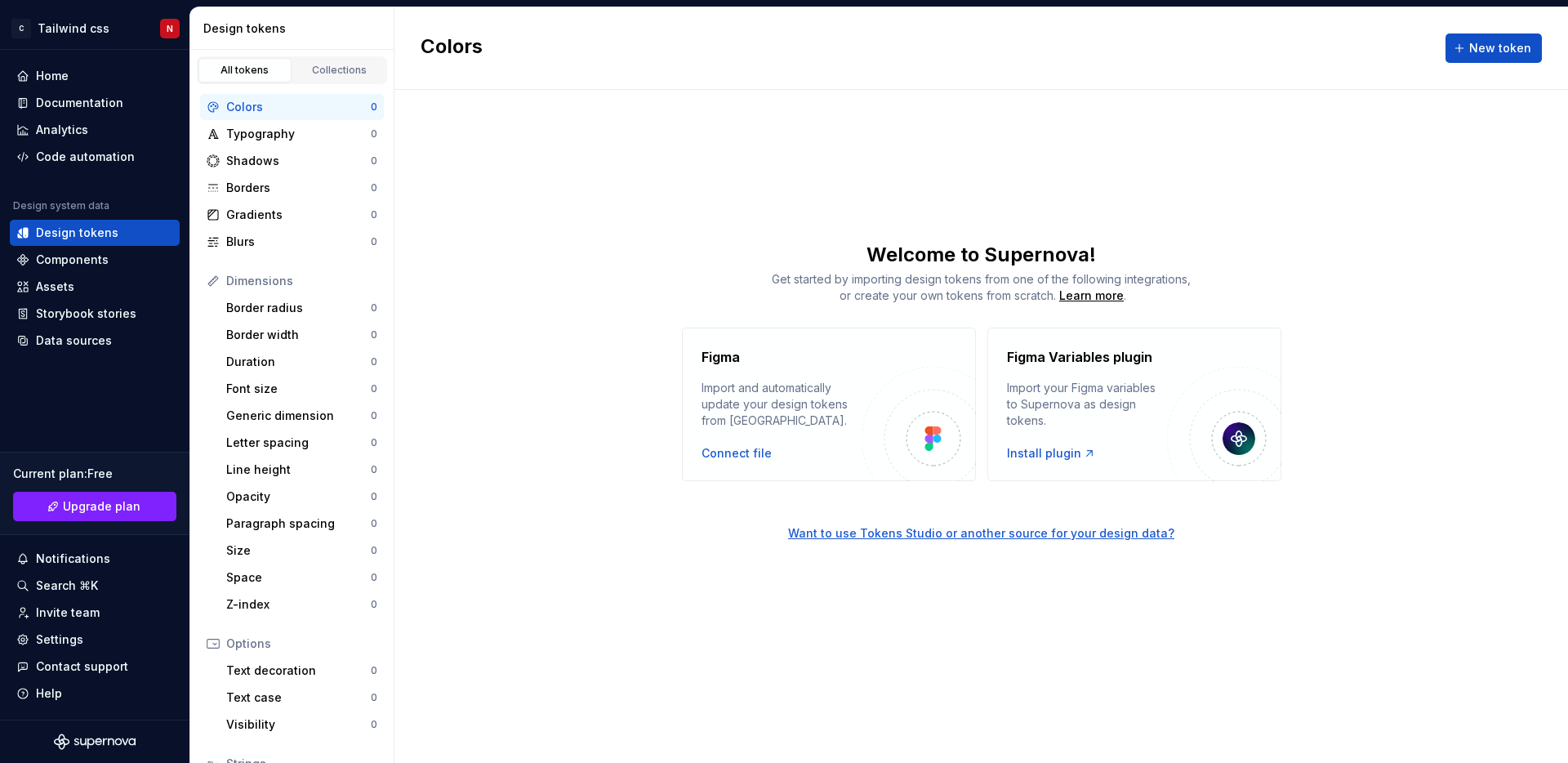
scroll to position [132, 0]
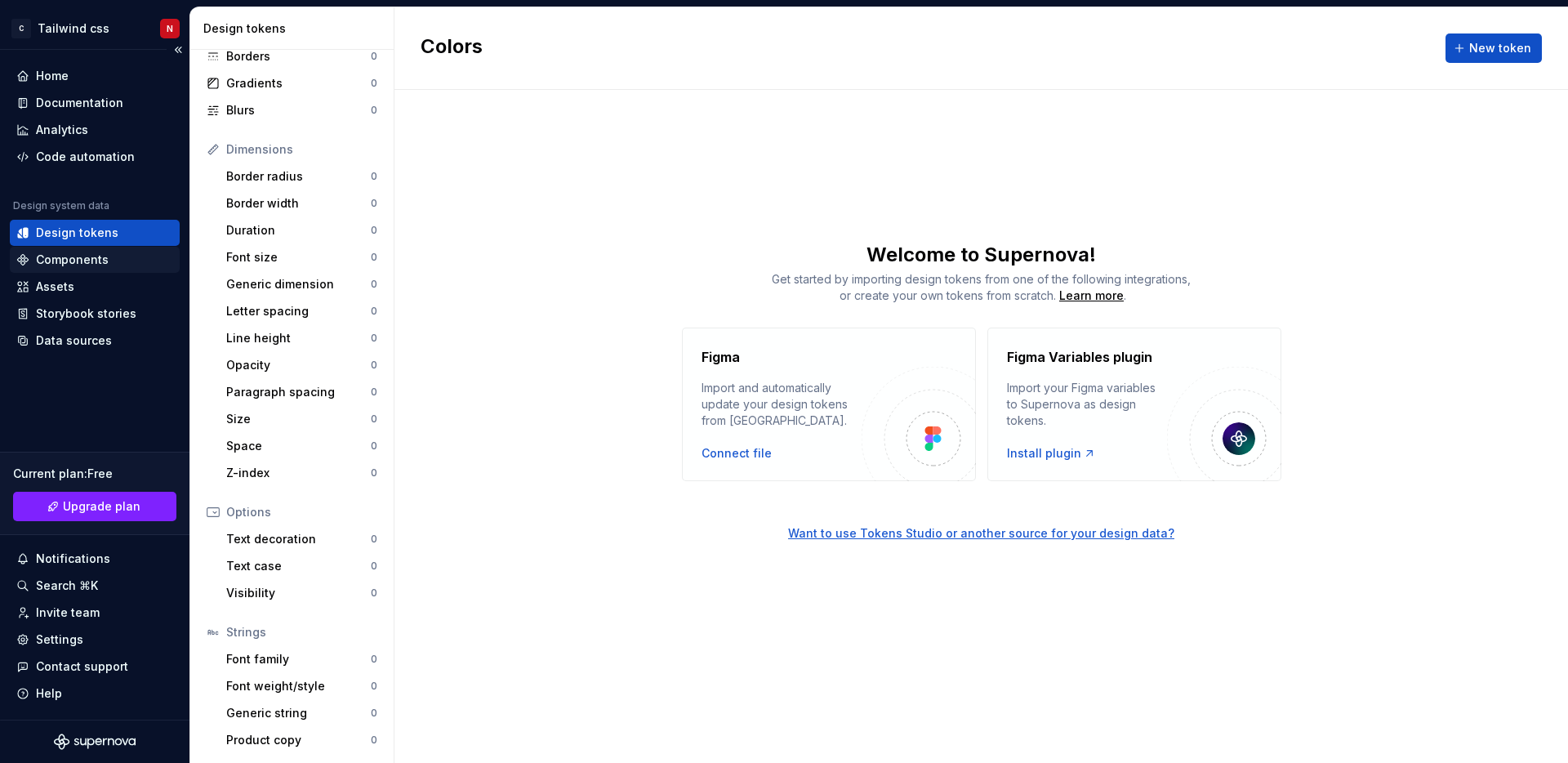
click at [92, 266] on div "Components" at bounding box center [71, 260] width 72 height 17
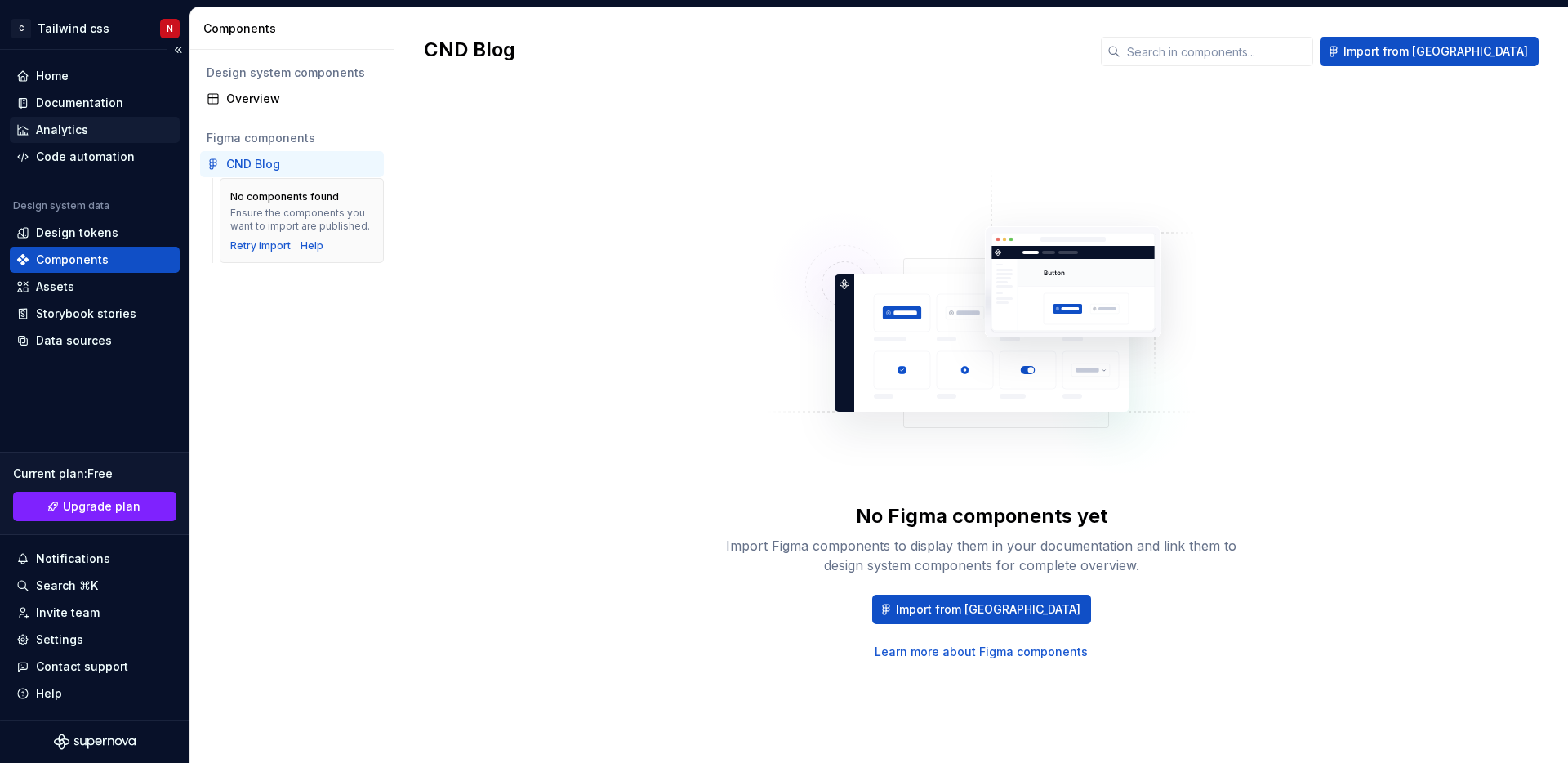
click at [65, 125] on div "Analytics" at bounding box center [62, 130] width 52 height 17
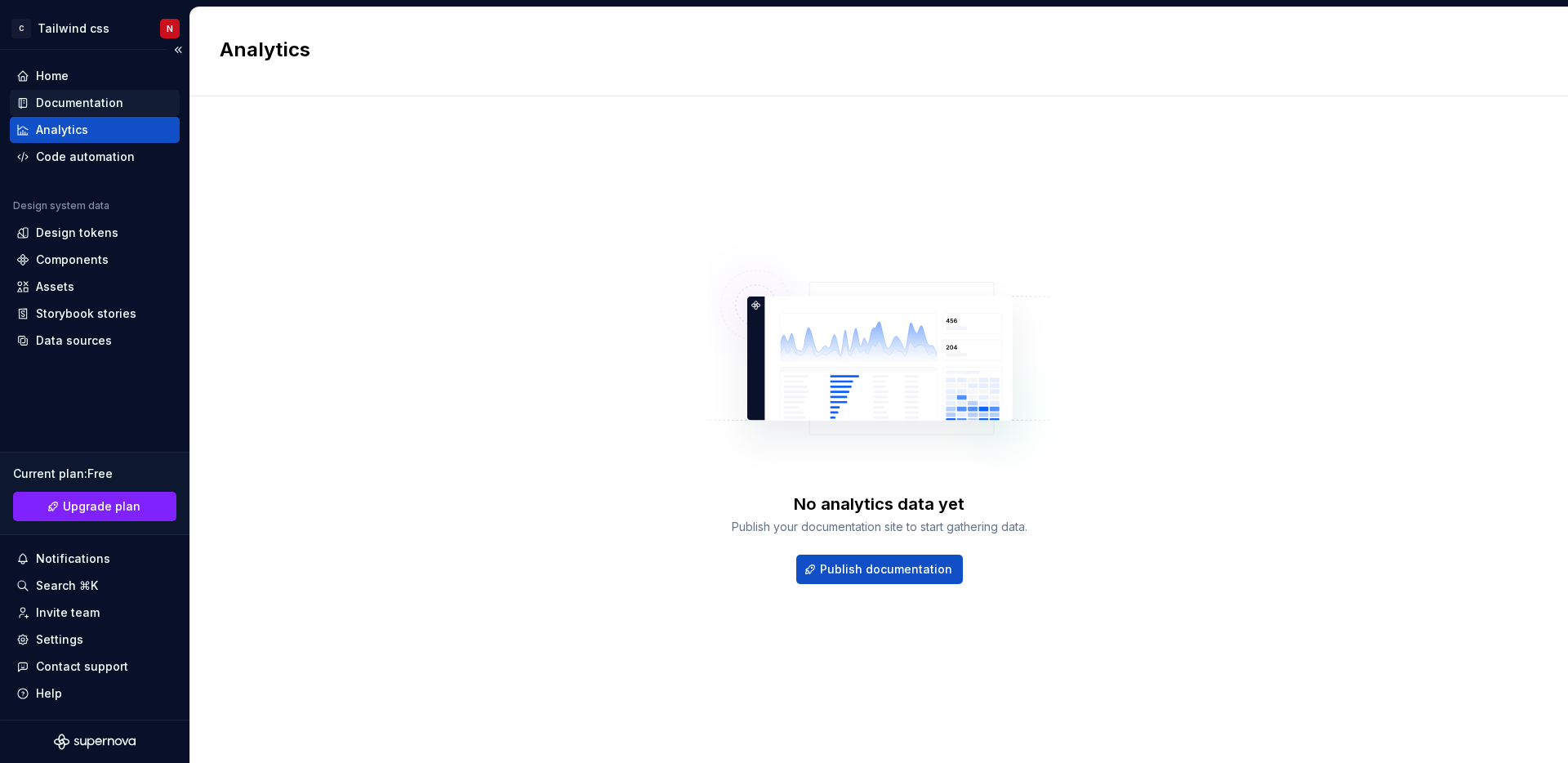
click at [79, 107] on div "Documentation" at bounding box center [79, 103] width 87 height 17
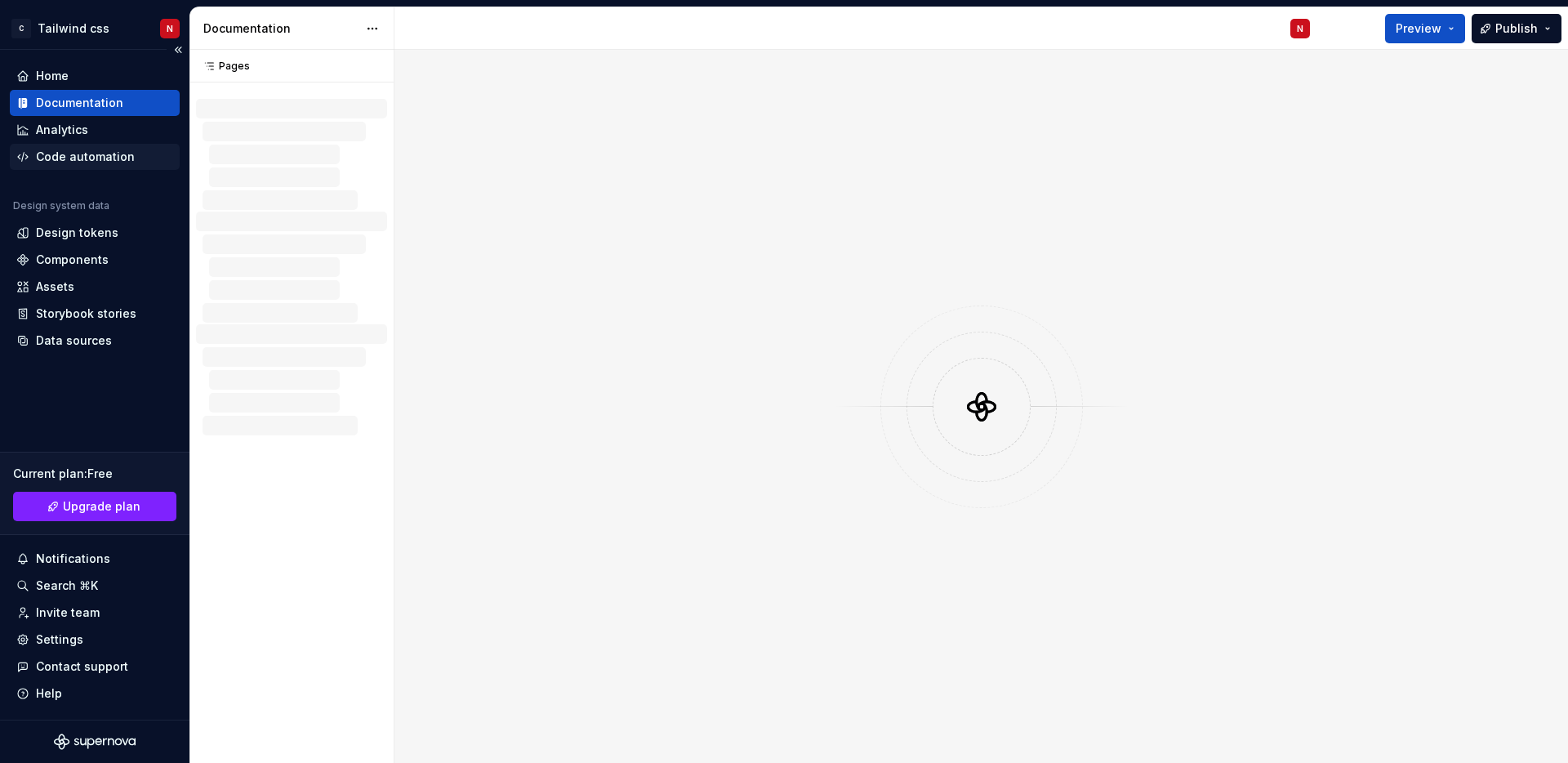
click at [77, 154] on div "Code automation" at bounding box center [85, 157] width 98 height 17
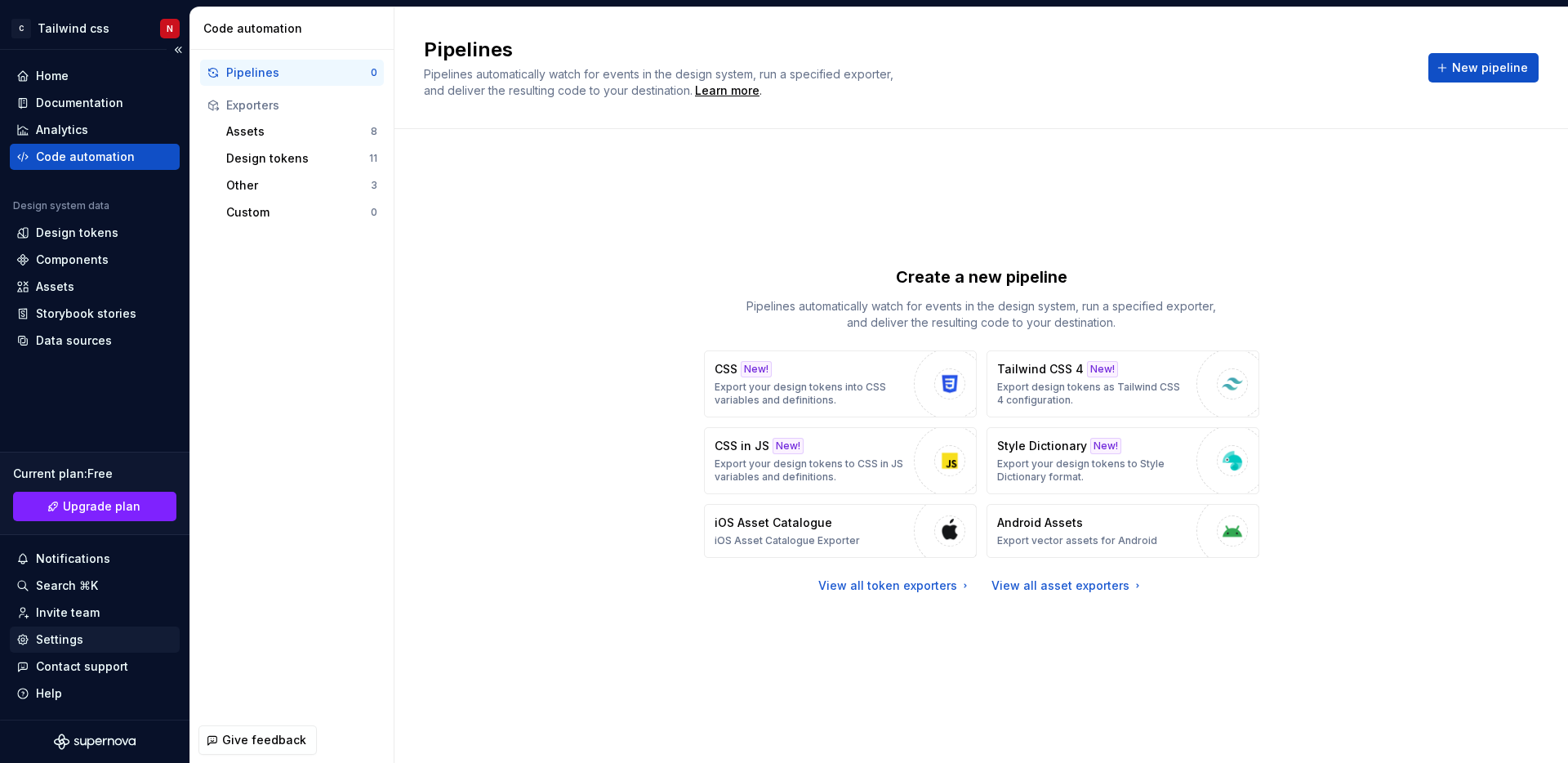
click at [71, 639] on div "Settings" at bounding box center [59, 639] width 47 height 17
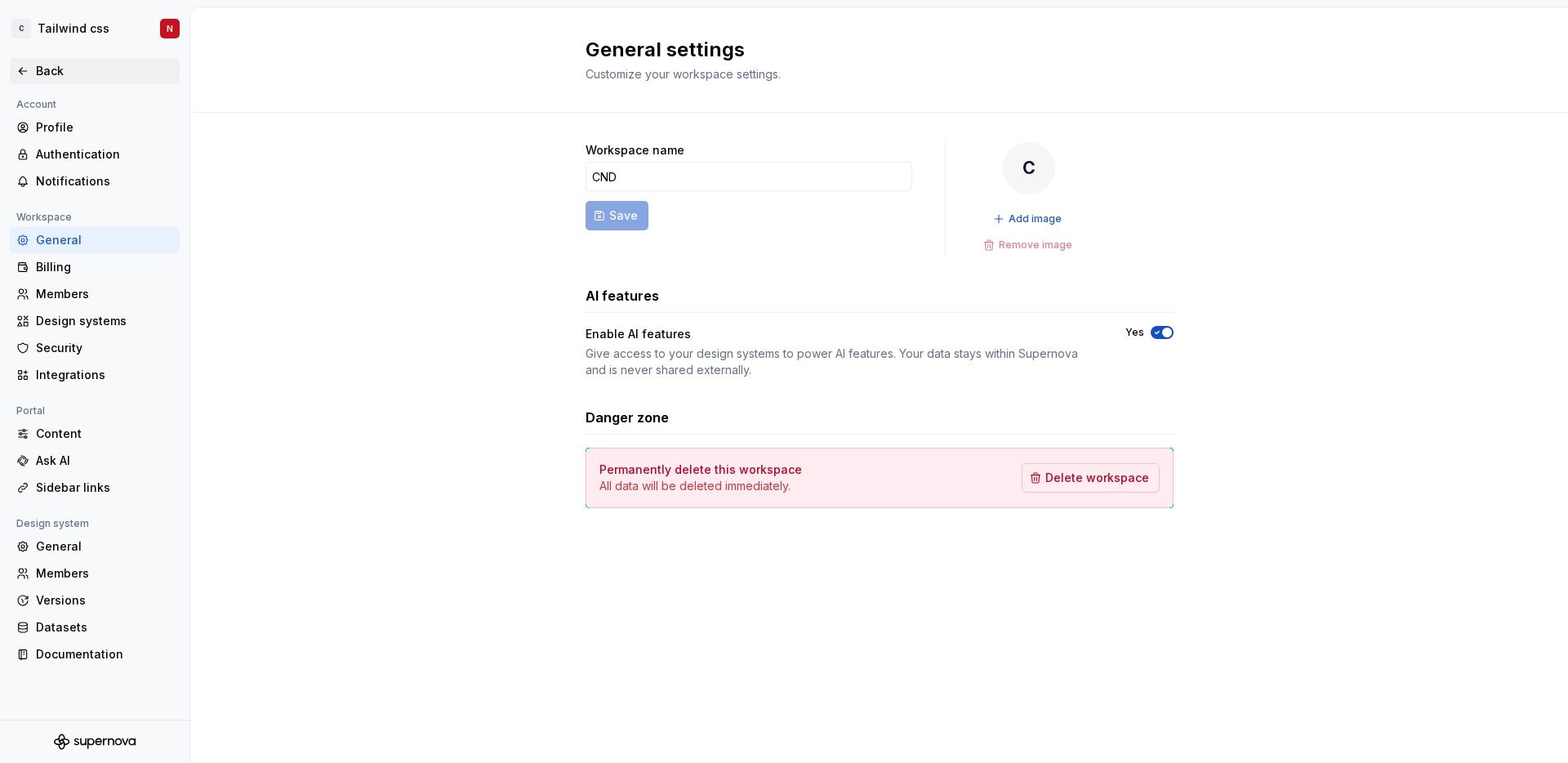
click at [51, 78] on div "Back" at bounding box center [104, 71] width 137 height 17
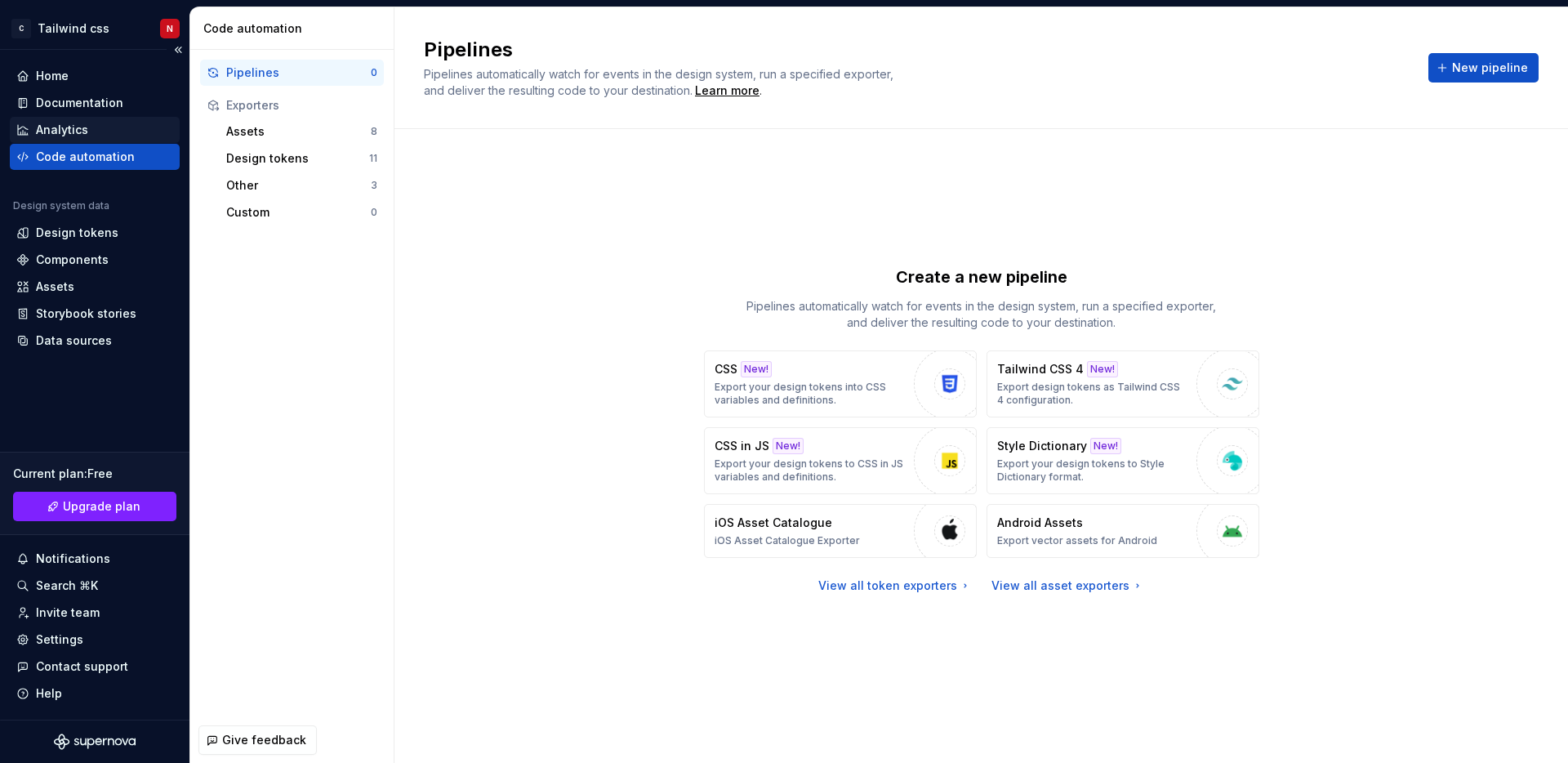
click at [75, 135] on div "Analytics" at bounding box center [62, 130] width 52 height 17
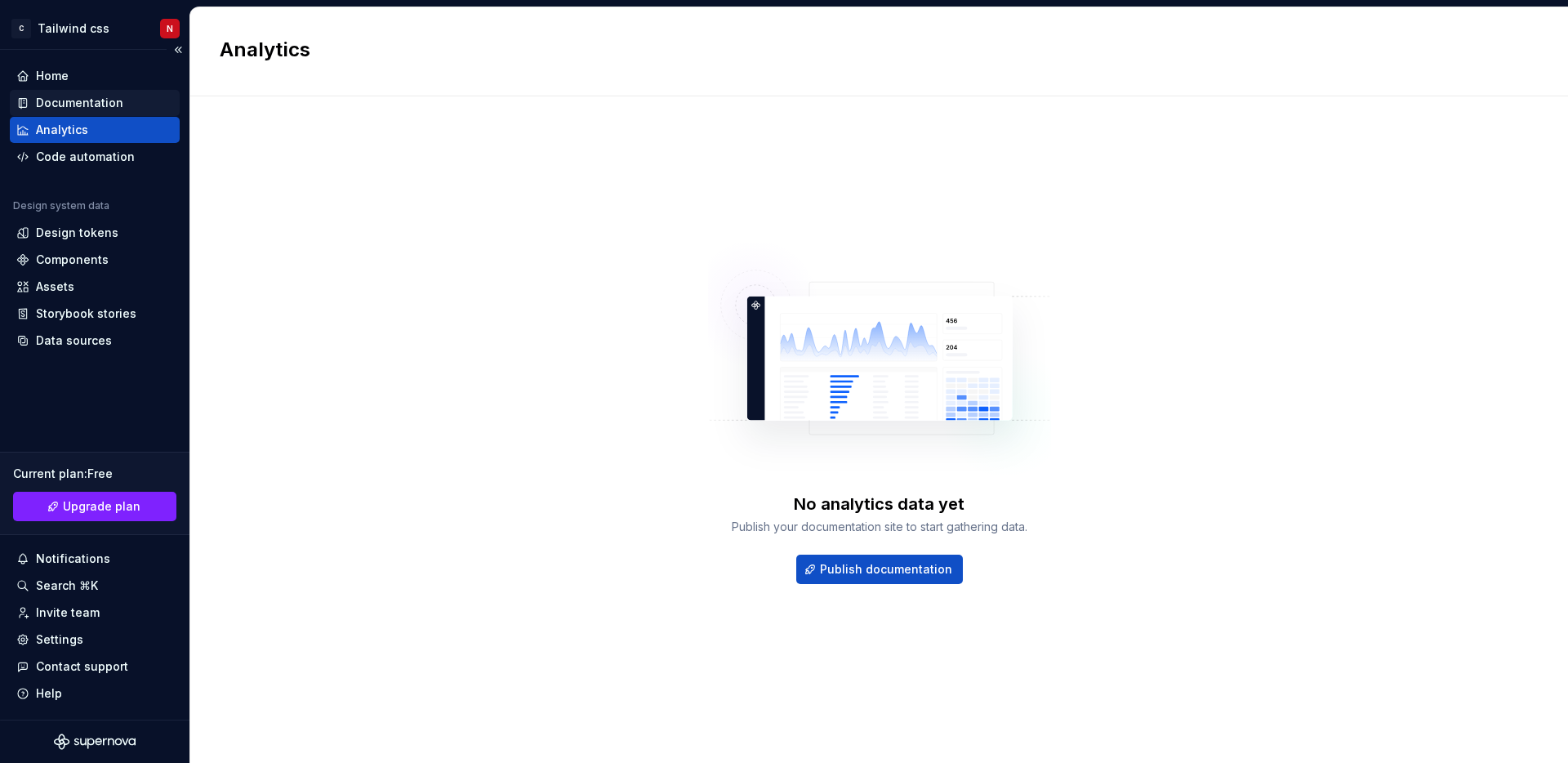
click at [80, 109] on div "Documentation" at bounding box center [79, 103] width 87 height 17
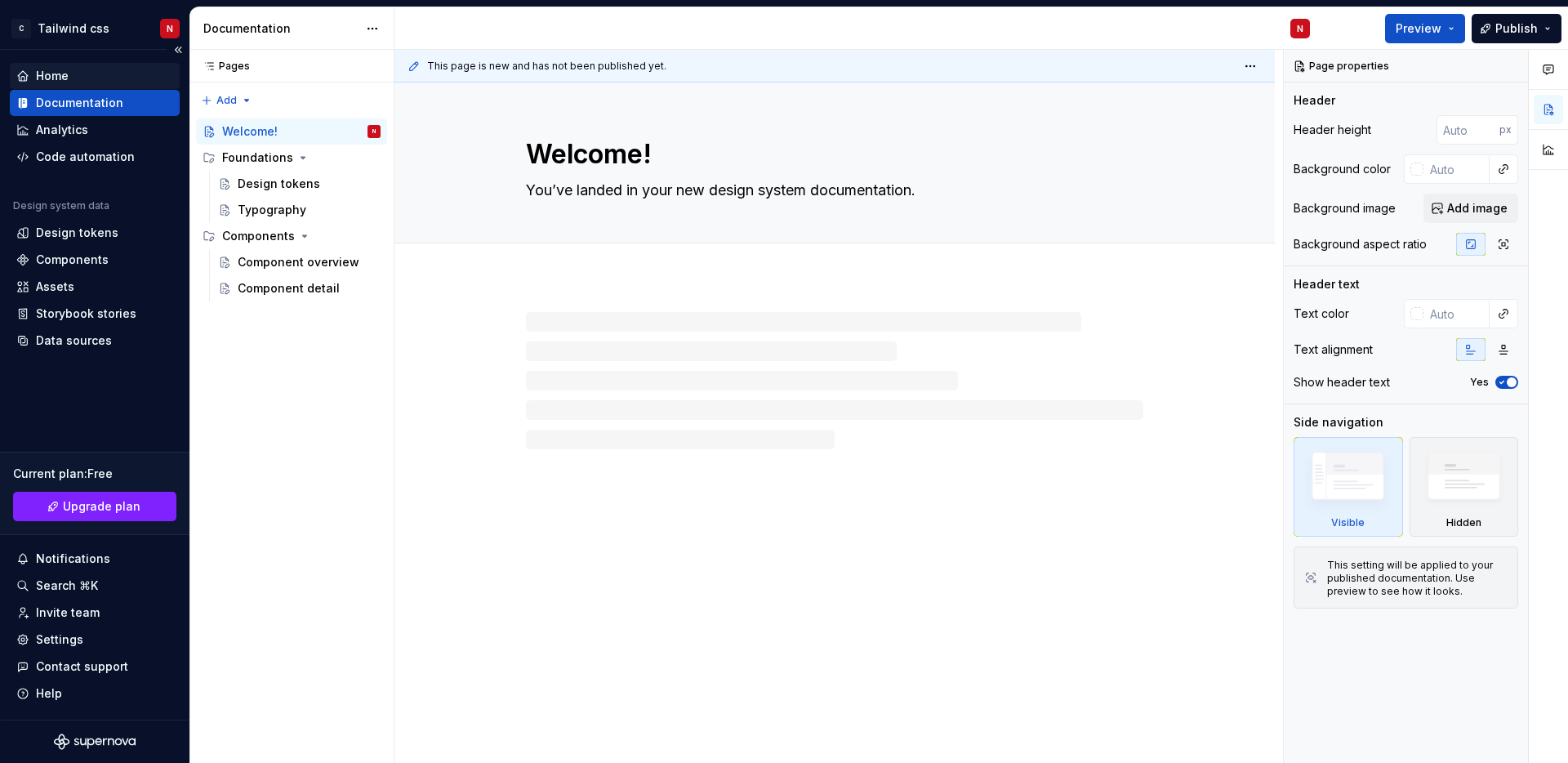
click at [71, 78] on div "Home" at bounding box center [95, 76] width 157 height 17
type textarea "*"
